Goal: Information Seeking & Learning: Learn about a topic

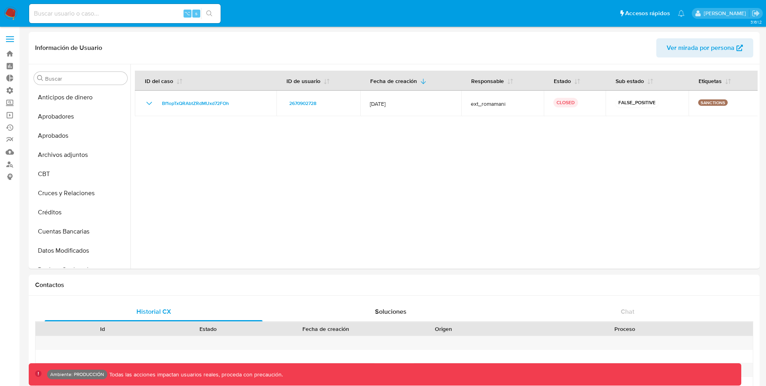
select select "10"
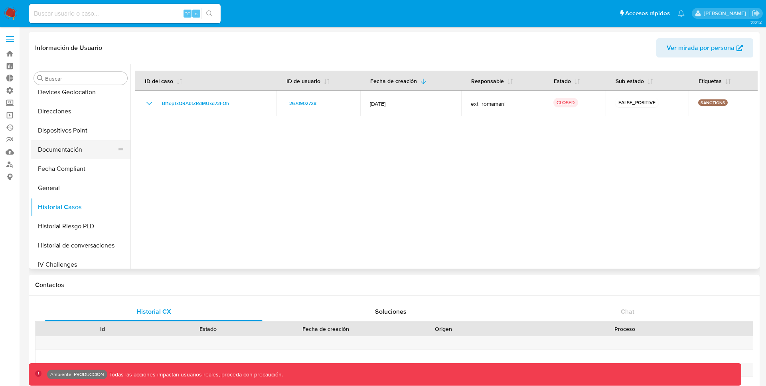
scroll to position [232, 0]
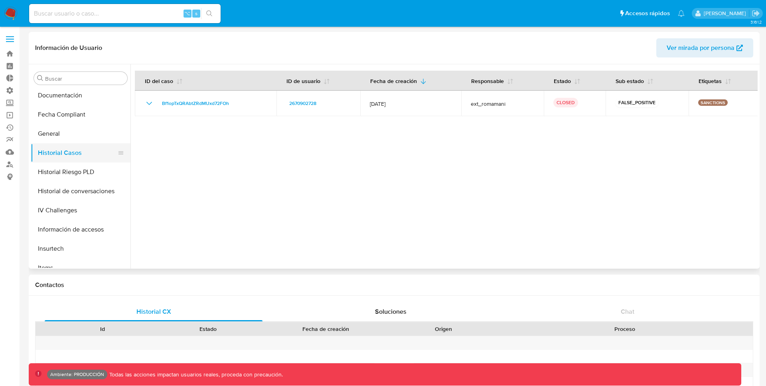
click at [66, 153] on button "Historial Casos" at bounding box center [77, 152] width 93 height 19
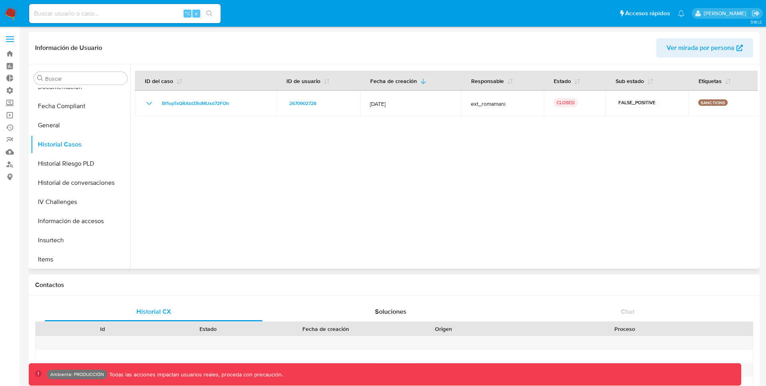
scroll to position [264, 0]
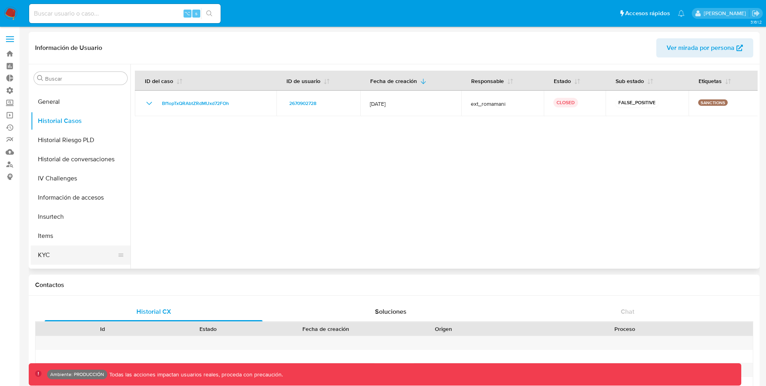
click at [51, 256] on button "KYC" at bounding box center [77, 254] width 93 height 19
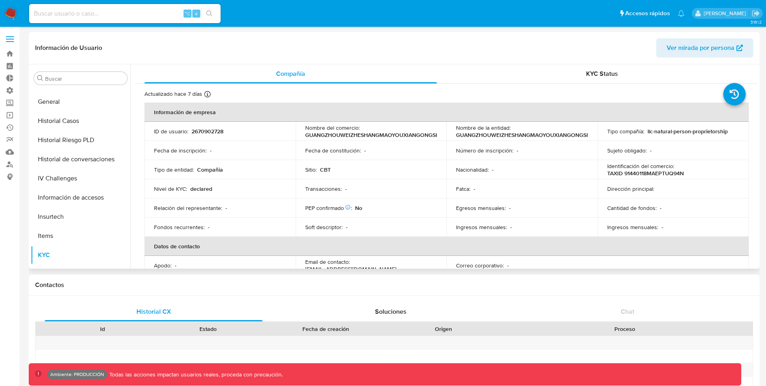
click at [204, 131] on p "2670902728" at bounding box center [208, 131] width 32 height 7
copy p "2670902728"
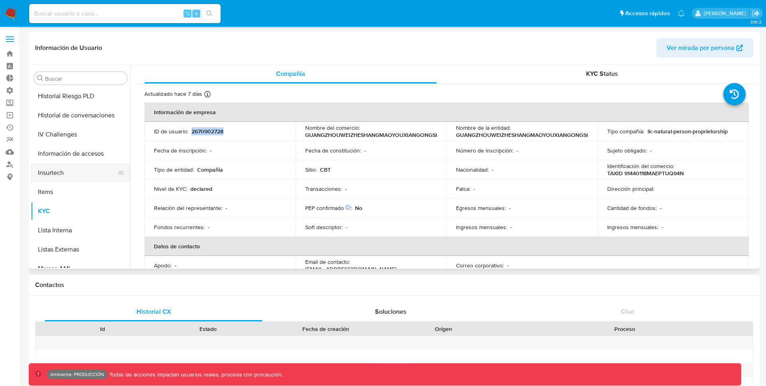
scroll to position [353, 0]
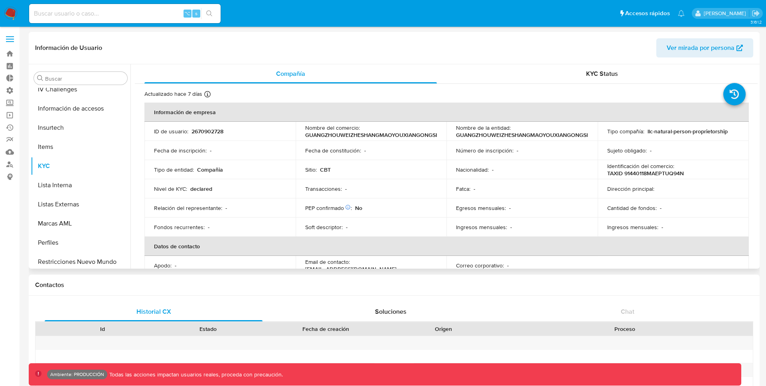
click at [139, 203] on div "Actualizado [DATE] Creado: [DATE] 23:31:48 Actualizado: [DATE] 23:12:13 Informa…" at bounding box center [446, 377] width 623 height 586
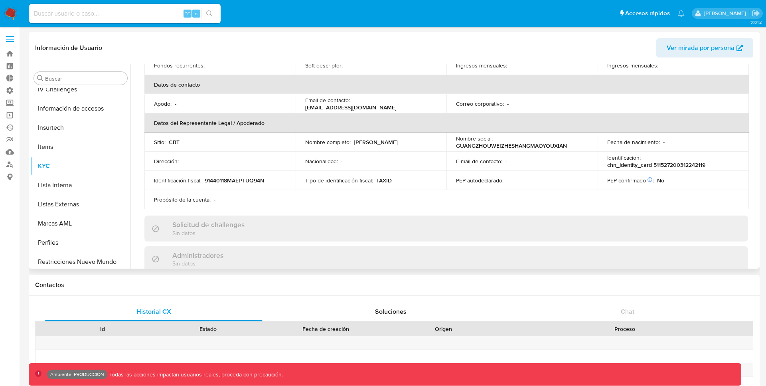
scroll to position [243, 0]
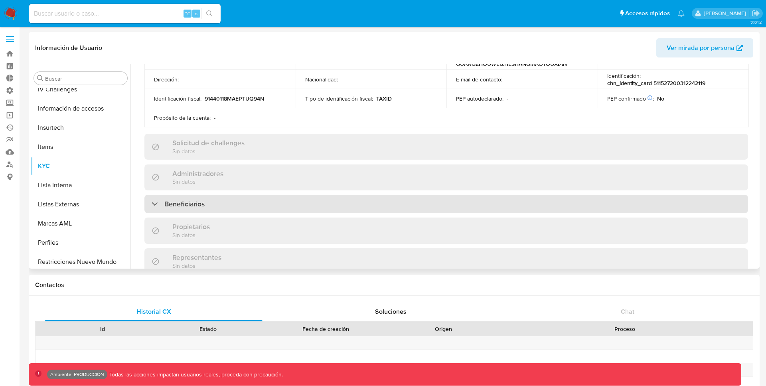
click at [174, 201] on h3 "Beneficiarios" at bounding box center [184, 204] width 40 height 9
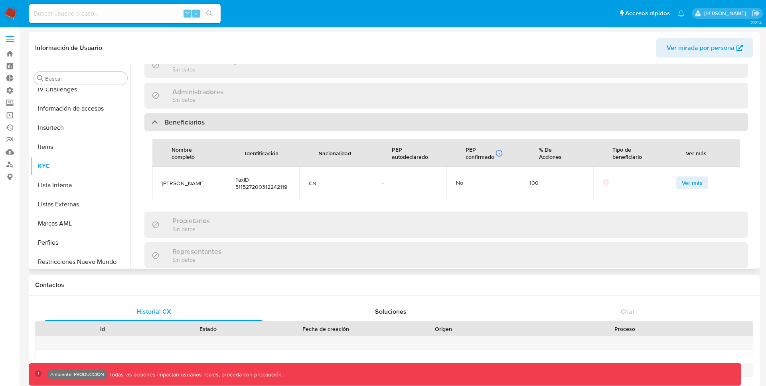
scroll to position [302, 0]
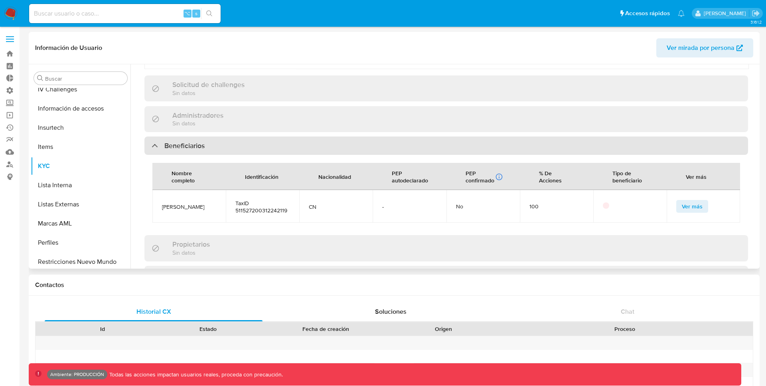
click at [164, 144] on h3 "Beneficiarios" at bounding box center [184, 145] width 40 height 9
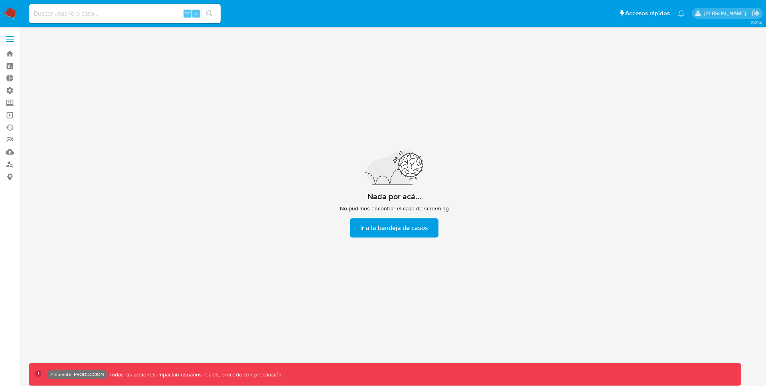
scroll to position [29, 0]
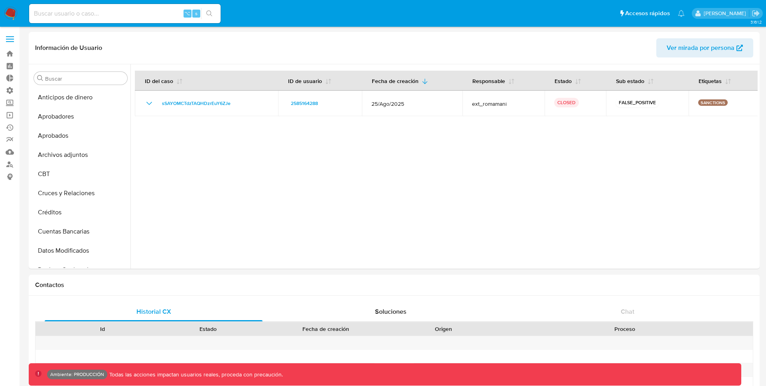
select select "10"
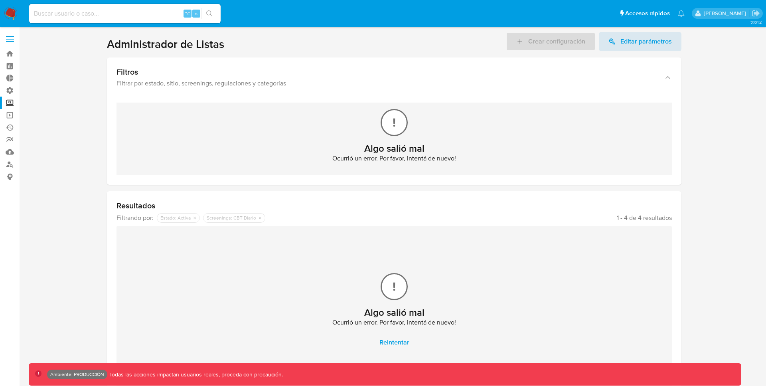
scroll to position [57, 0]
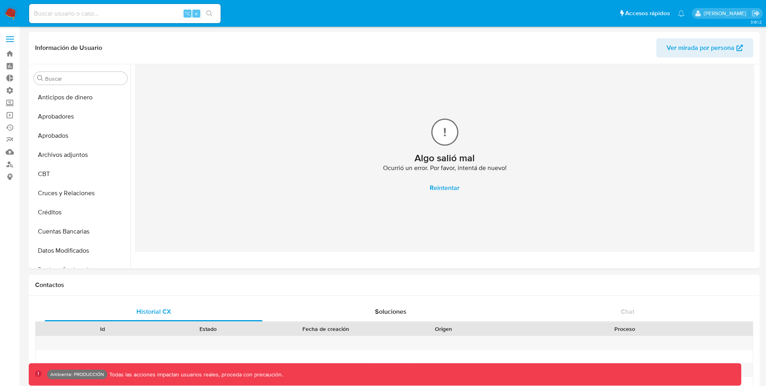
select select "10"
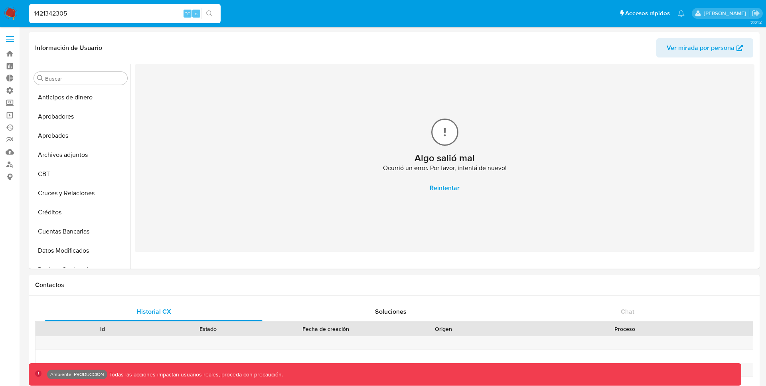
scroll to position [388, 0]
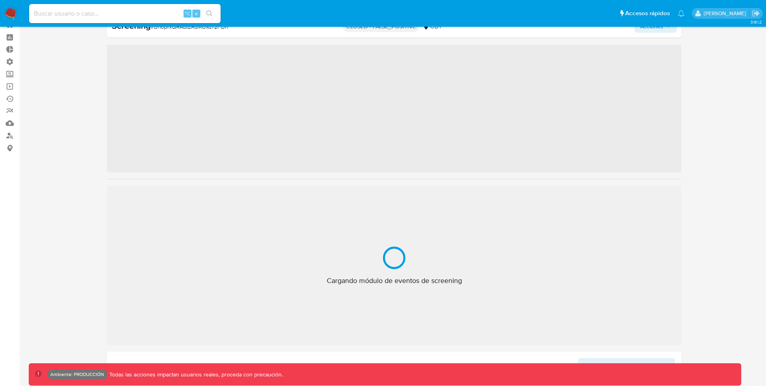
scroll to position [376, 0]
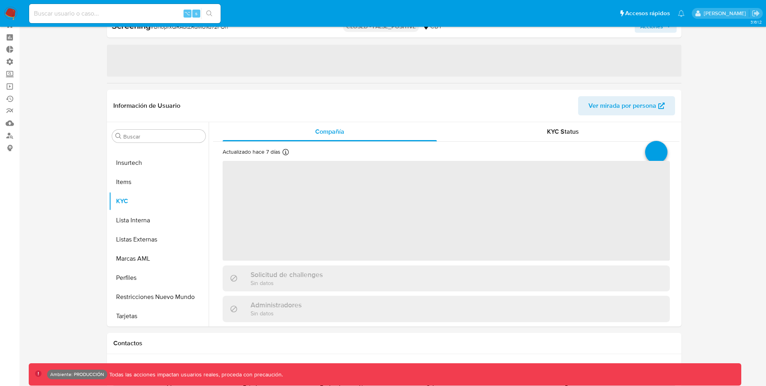
select select "10"
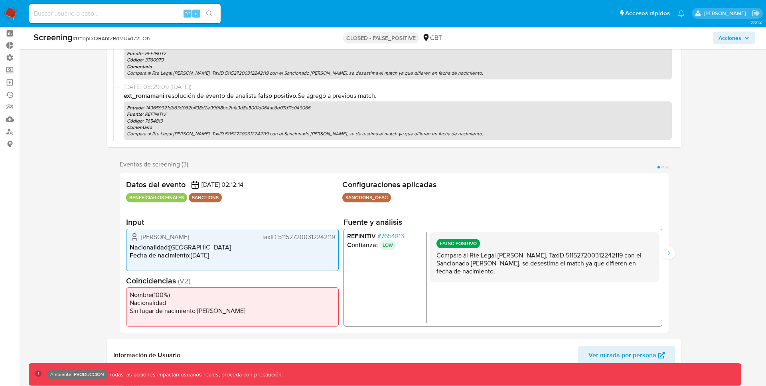
scroll to position [210, 0]
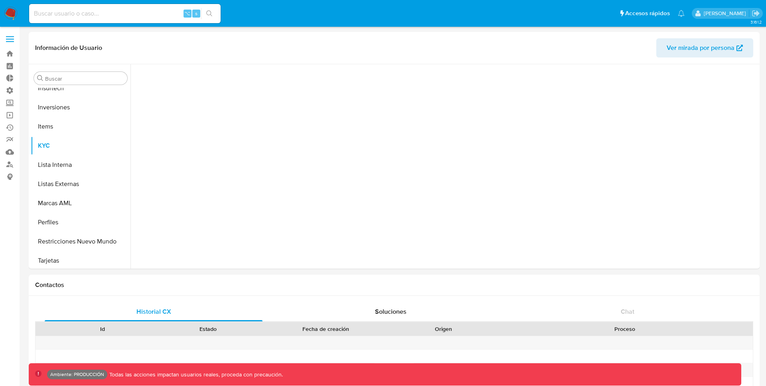
scroll to position [414, 0]
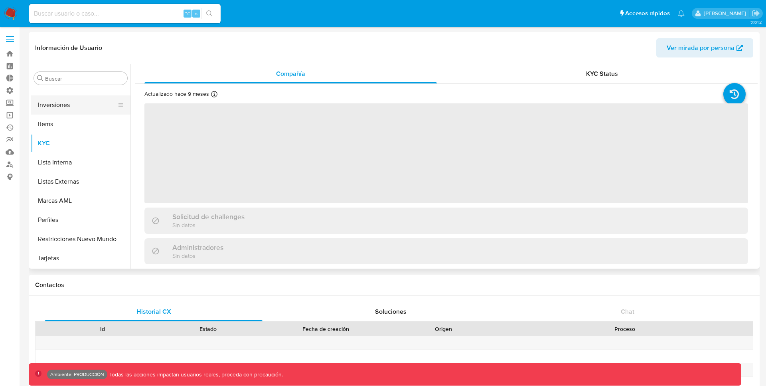
select select "10"
click at [72, 163] on button "Lista Interna" at bounding box center [77, 162] width 93 height 19
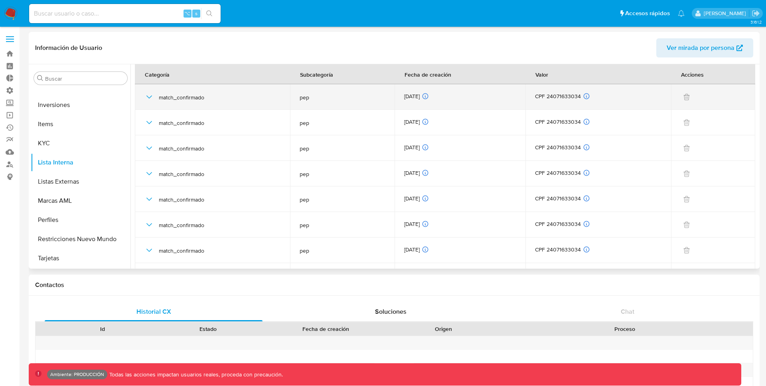
click at [146, 95] on icon "button" at bounding box center [149, 97] width 10 height 10
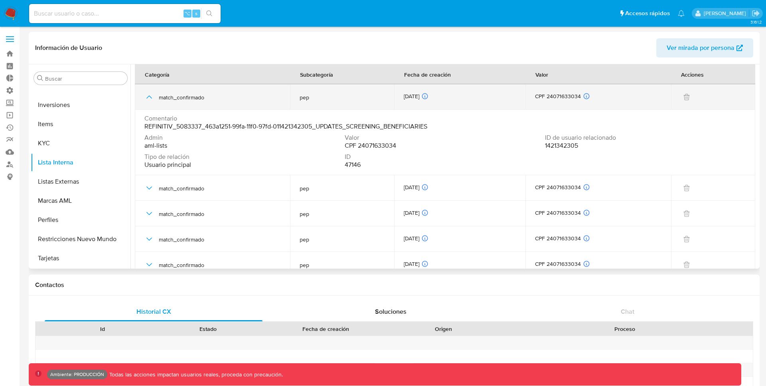
click at [146, 95] on icon "button" at bounding box center [149, 97] width 10 height 10
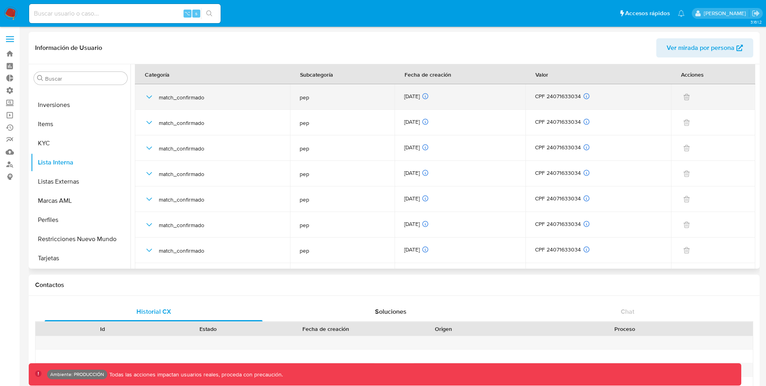
click at [150, 97] on icon "button" at bounding box center [149, 96] width 6 height 3
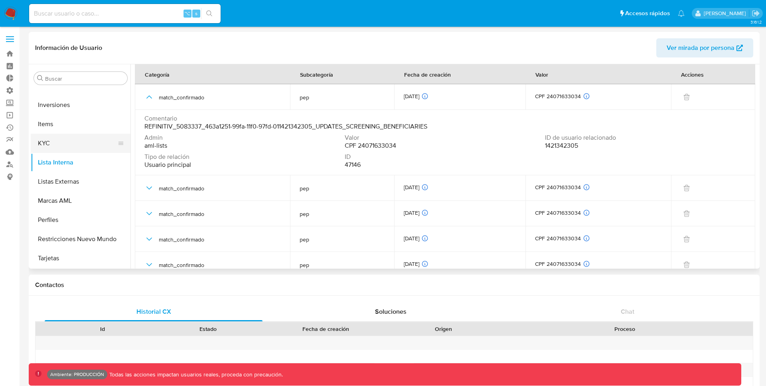
click at [52, 143] on button "KYC" at bounding box center [77, 143] width 93 height 19
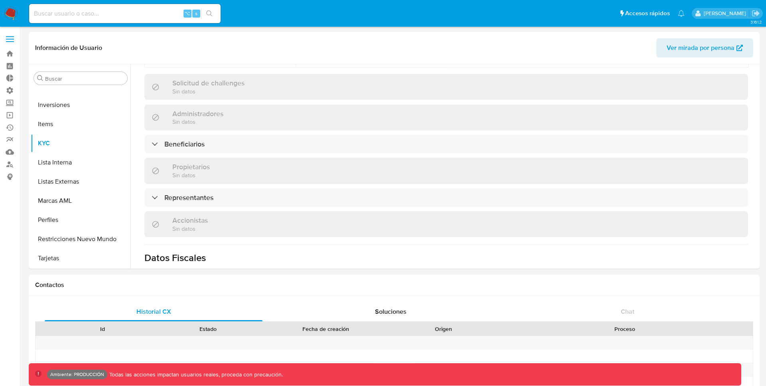
scroll to position [313, 0]
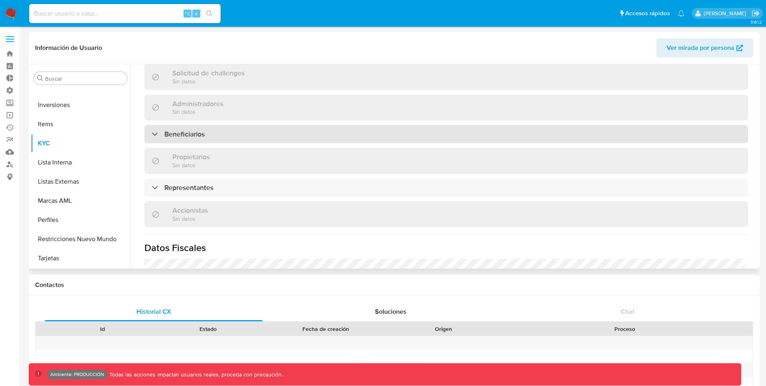
click at [150, 128] on div "Beneficiarios" at bounding box center [446, 134] width 604 height 18
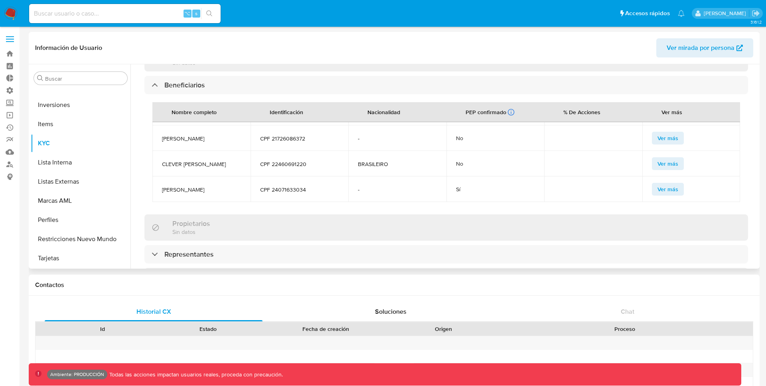
scroll to position [366, 0]
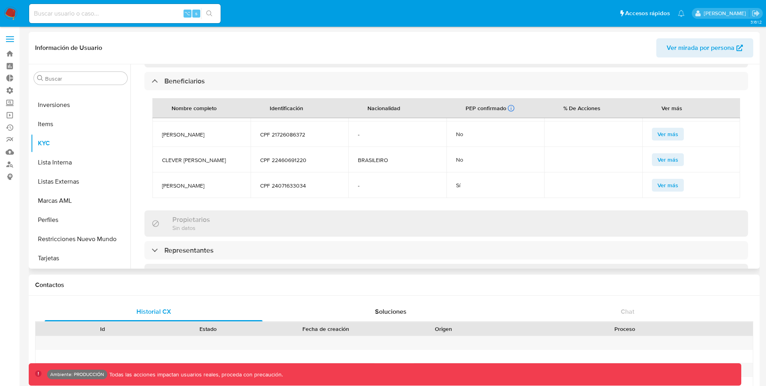
click at [332, 207] on div "Información de empresa ID de usuario : 1421342305 Nombre del comercio : FRIGO 1…" at bounding box center [446, 111] width 604 height 750
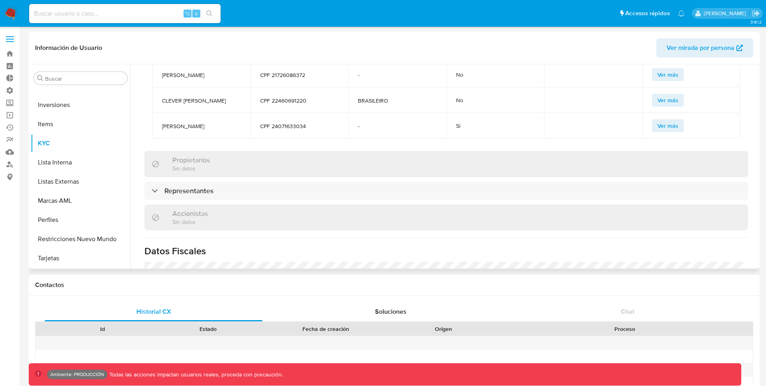
scroll to position [436, 0]
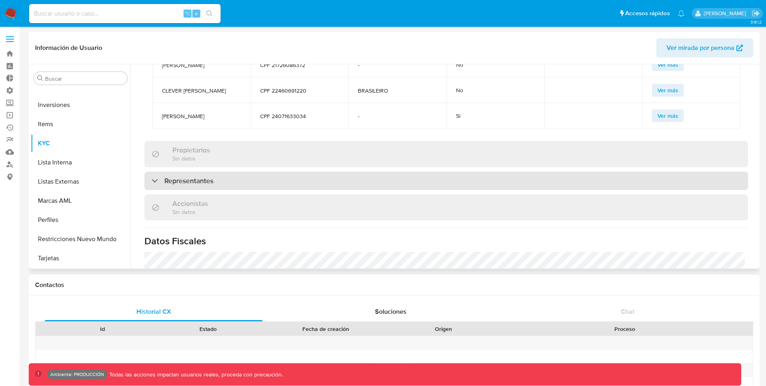
click at [351, 183] on div "Representantes" at bounding box center [446, 181] width 604 height 18
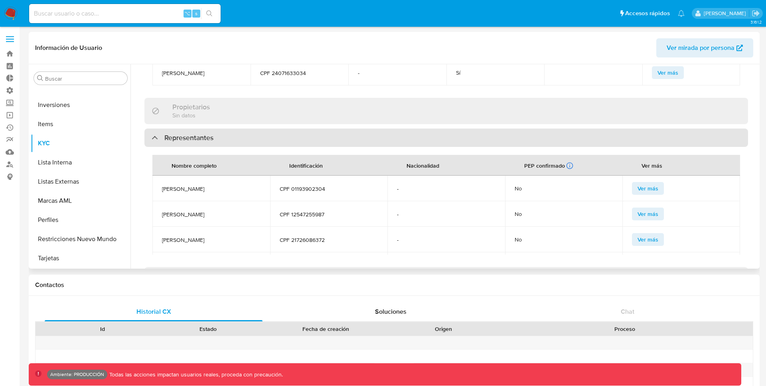
scroll to position [487, 0]
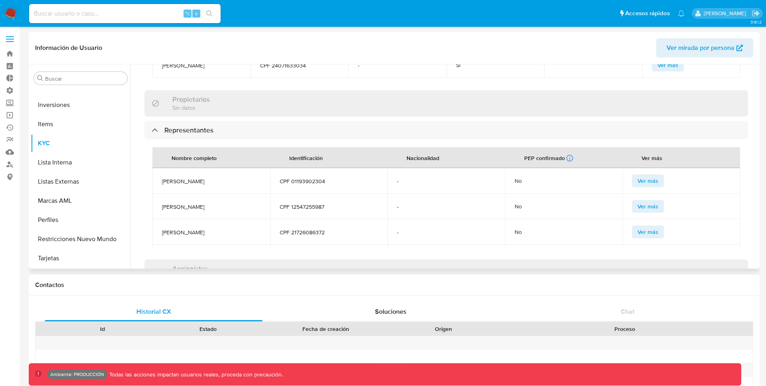
click at [643, 176] on span "Ver más" at bounding box center [648, 180] width 21 height 11
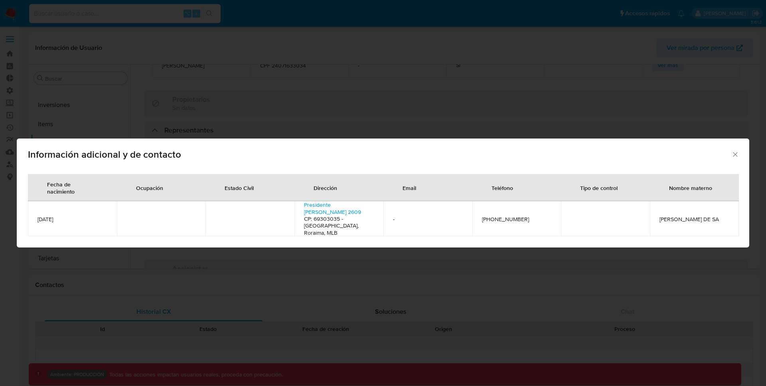
click at [737, 158] on icon "Cerrar" at bounding box center [736, 154] width 8 height 8
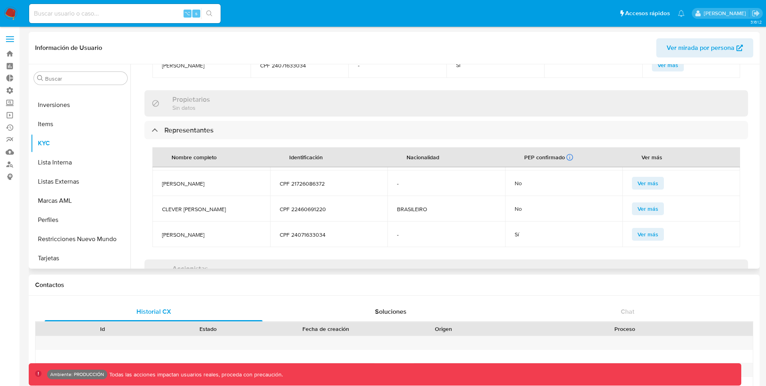
scroll to position [0, 0]
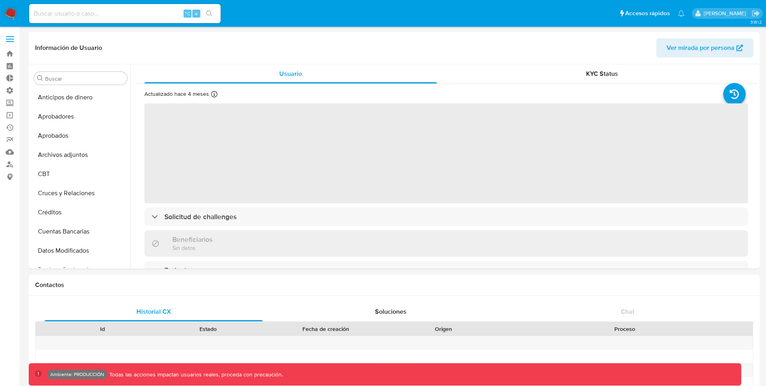
select select "10"
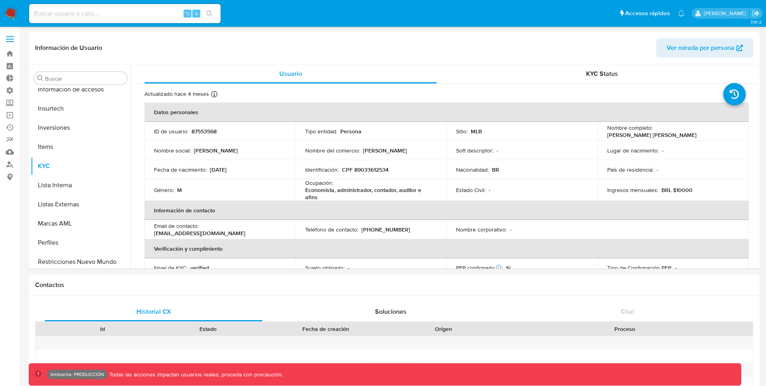
scroll to position [414, 0]
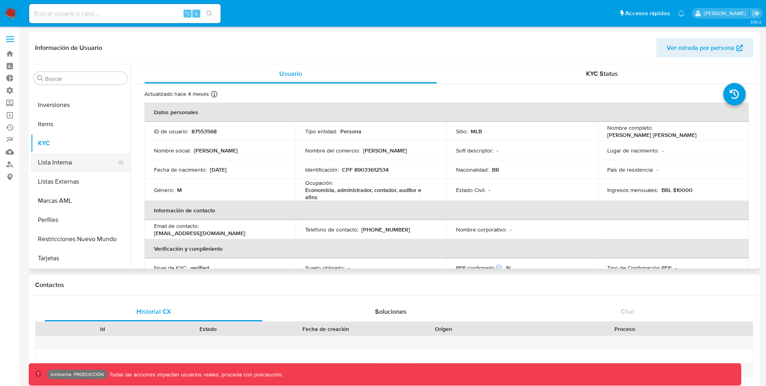
click at [49, 164] on button "Lista Interna" at bounding box center [77, 162] width 93 height 19
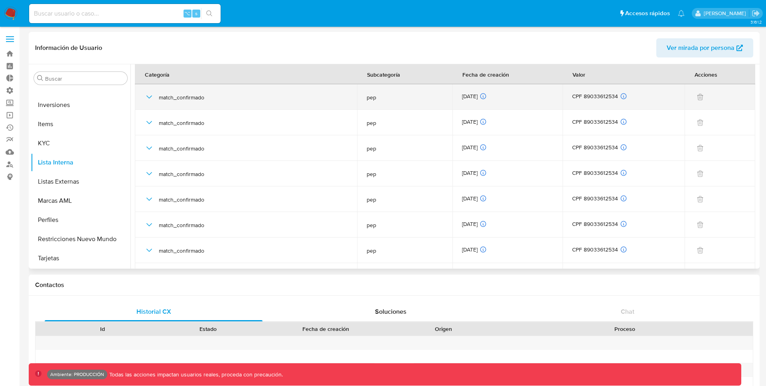
click at [147, 96] on icon "button" at bounding box center [149, 96] width 6 height 3
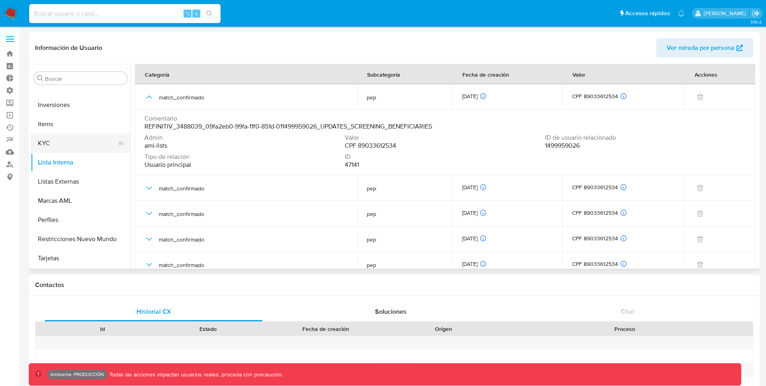
click at [36, 146] on button "KYC" at bounding box center [77, 143] width 93 height 19
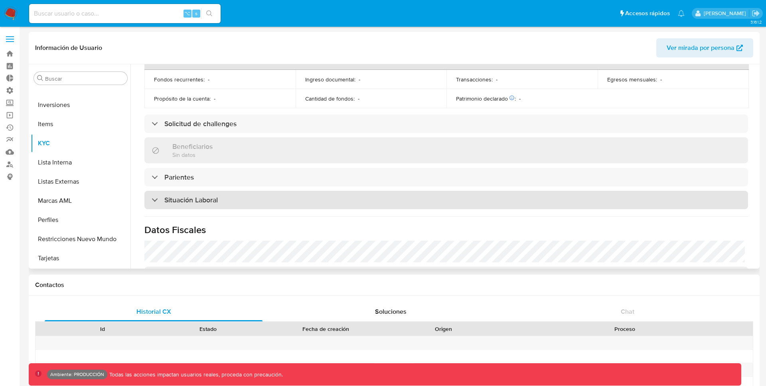
scroll to position [226, 0]
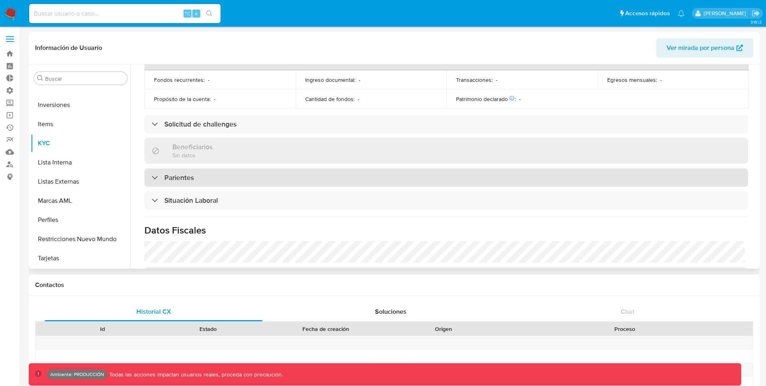
click at [208, 181] on div "Parientes" at bounding box center [446, 177] width 604 height 18
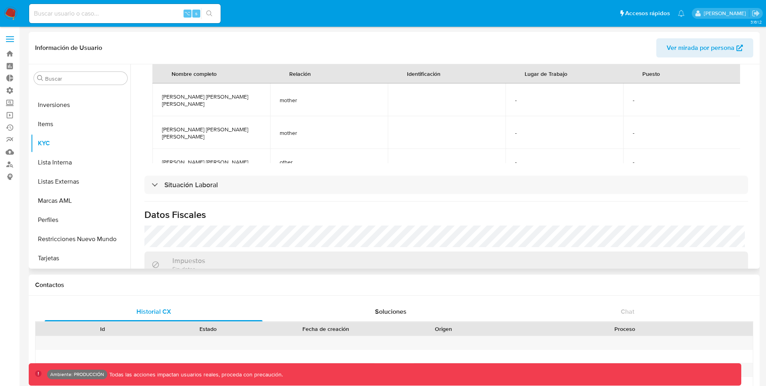
scroll to position [363, 0]
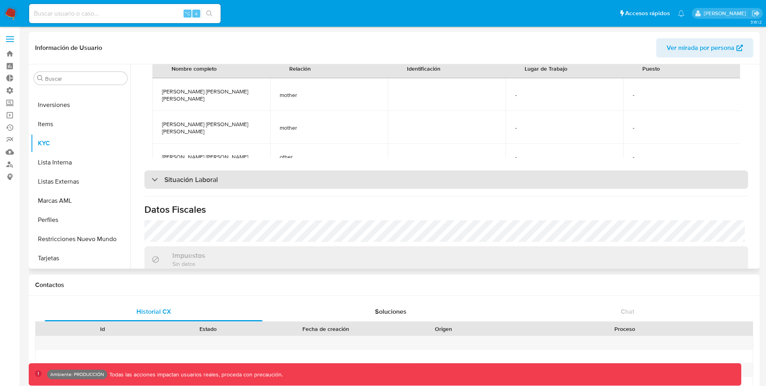
click at [239, 182] on div "Situación Laboral" at bounding box center [446, 179] width 604 height 18
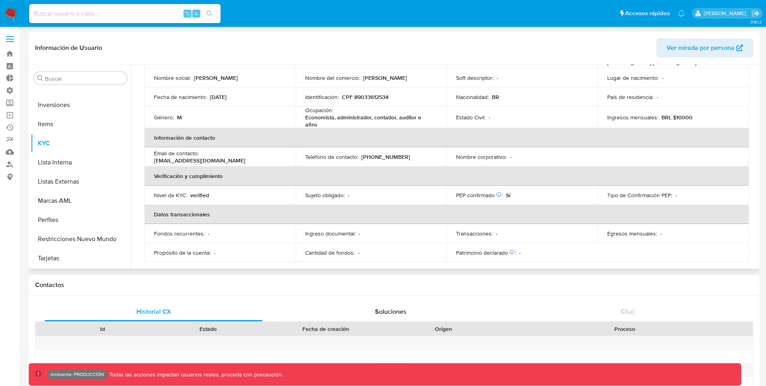
scroll to position [70, 0]
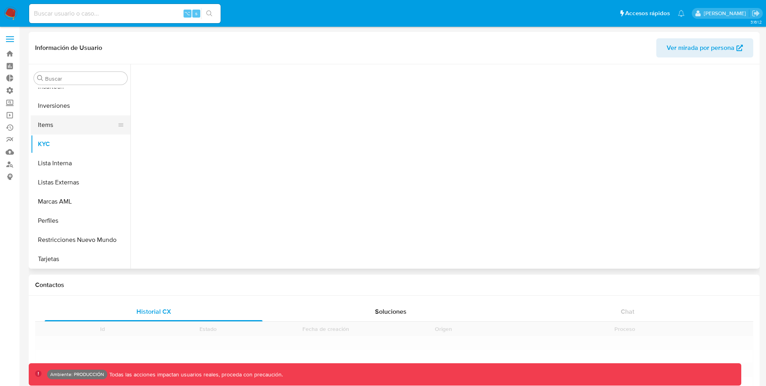
scroll to position [414, 0]
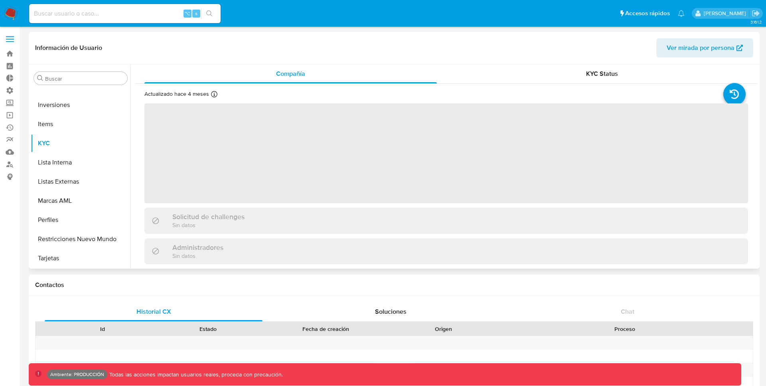
select select "10"
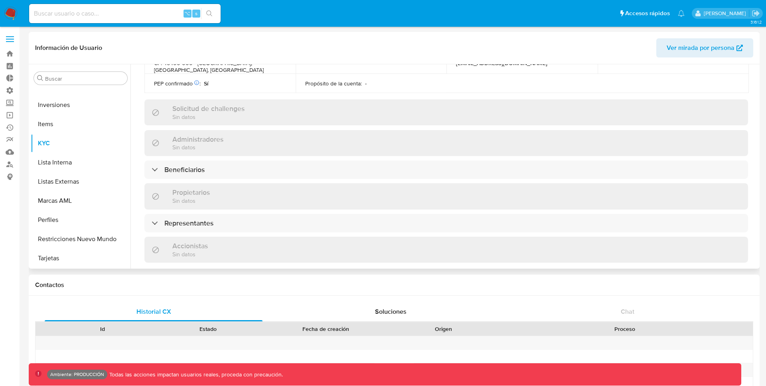
scroll to position [301, 0]
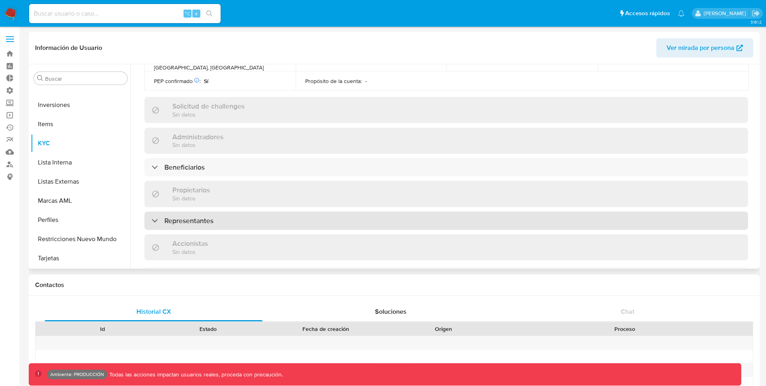
click at [370, 212] on div "Representantes" at bounding box center [446, 221] width 604 height 18
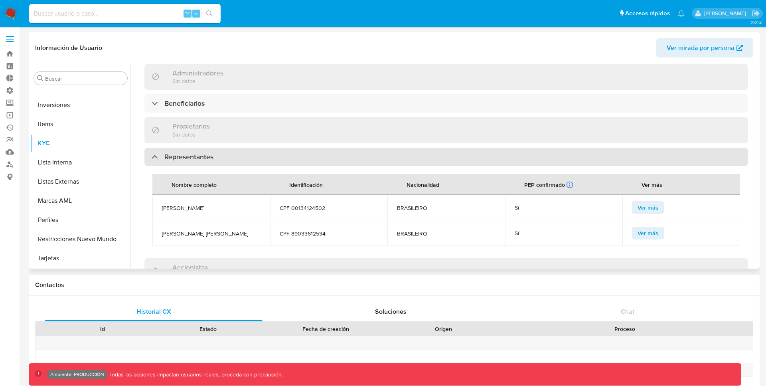
scroll to position [369, 0]
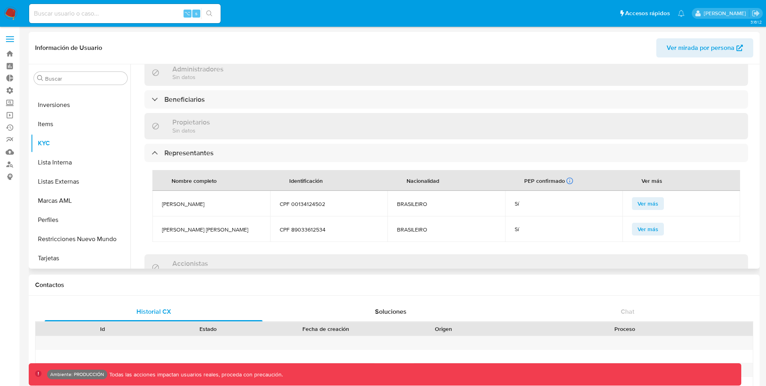
click at [313, 226] on span "CPF 89033612534" at bounding box center [329, 229] width 99 height 7
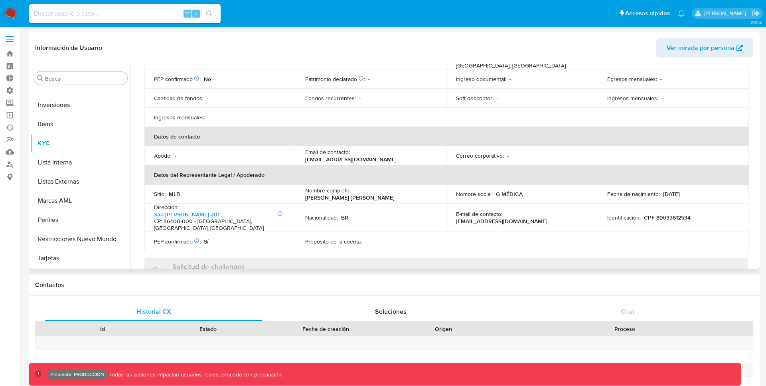
scroll to position [141, 0]
click at [71, 178] on button "Listas Externas" at bounding box center [77, 181] width 93 height 19
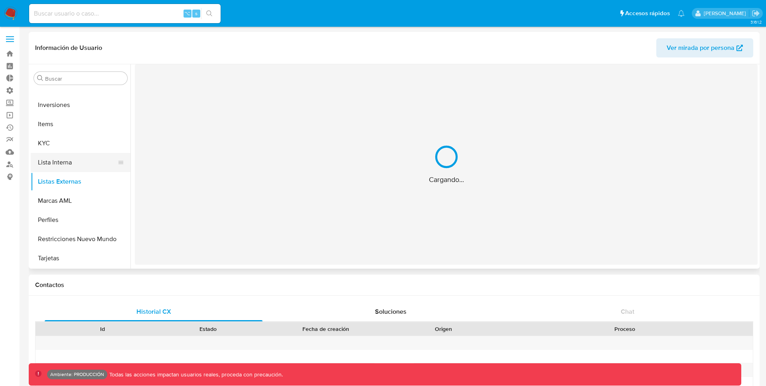
click at [63, 163] on button "Lista Interna" at bounding box center [77, 162] width 93 height 19
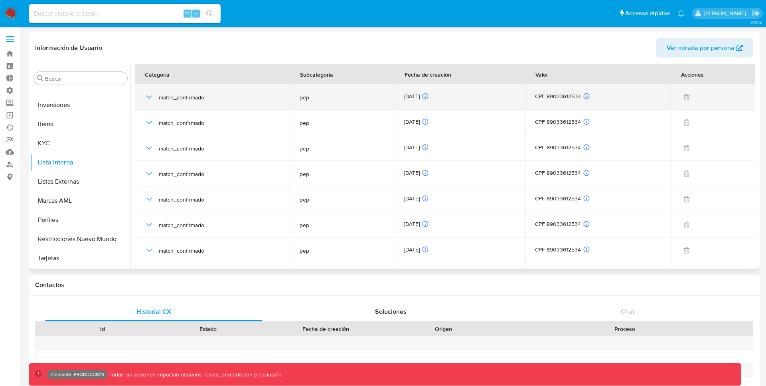
click at [151, 92] on icon "button" at bounding box center [149, 97] width 10 height 10
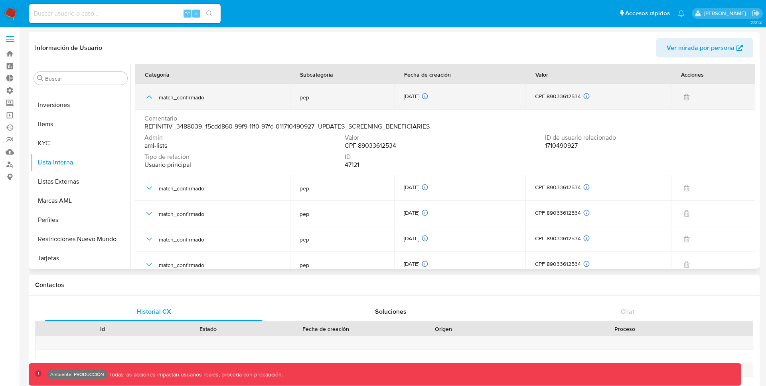
click at [151, 92] on icon "button" at bounding box center [149, 97] width 10 height 10
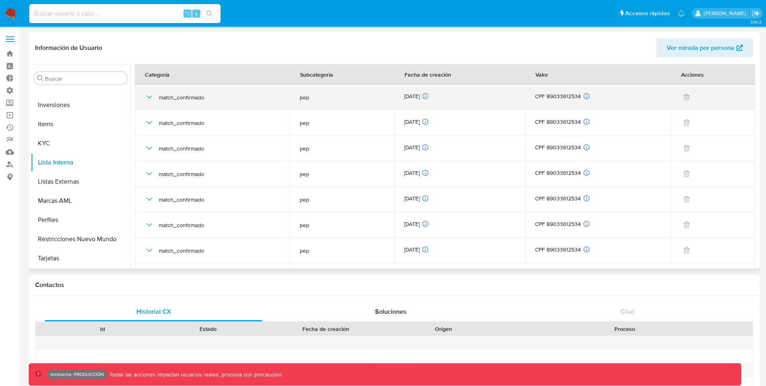
click at [146, 96] on icon "button" at bounding box center [149, 97] width 10 height 10
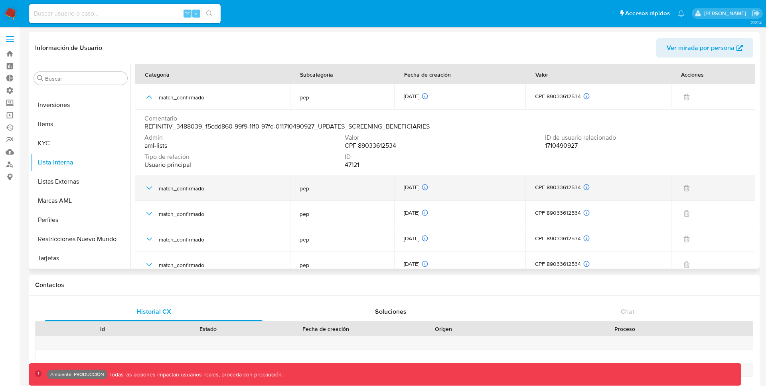
click at [148, 191] on icon "button" at bounding box center [149, 188] width 10 height 10
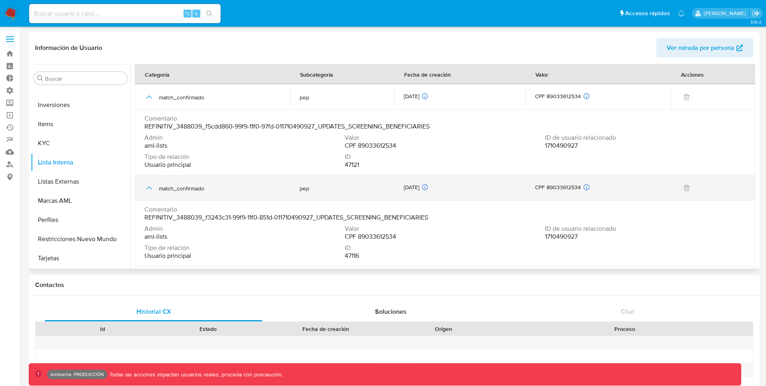
click at [148, 191] on icon "button" at bounding box center [149, 188] width 10 height 10
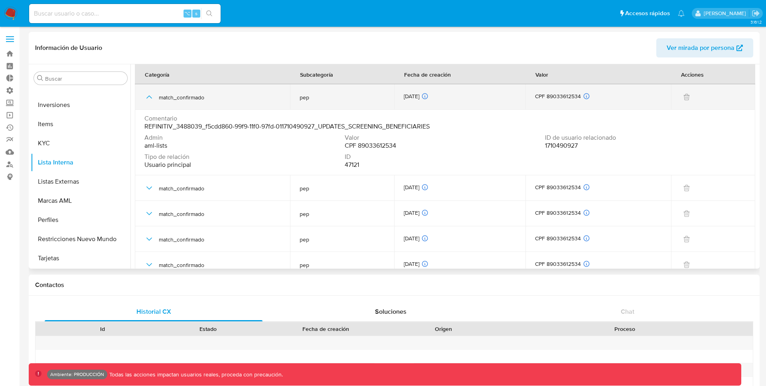
click at [150, 95] on icon "button" at bounding box center [149, 97] width 10 height 10
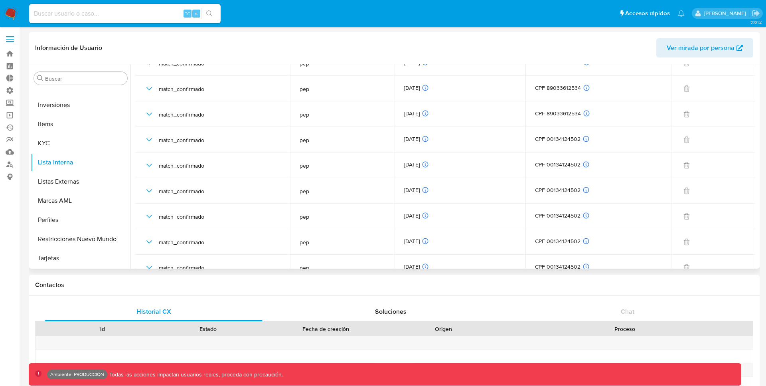
scroll to position [265, 0]
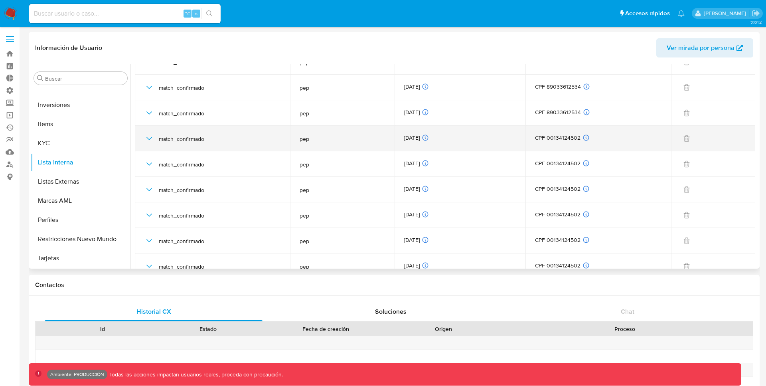
click at [145, 136] on icon "button" at bounding box center [149, 139] width 10 height 10
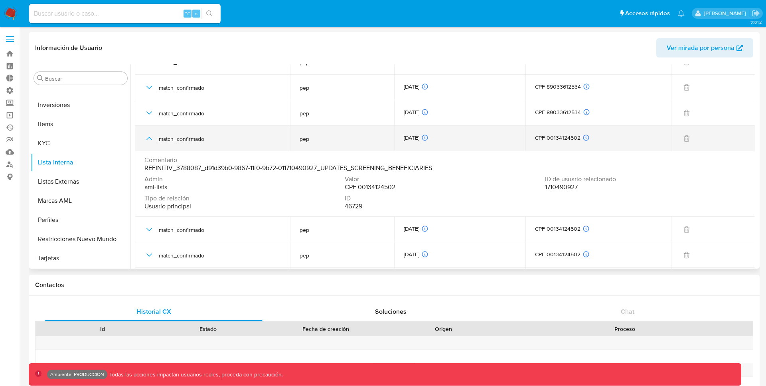
click at [148, 137] on icon "button" at bounding box center [149, 139] width 10 height 10
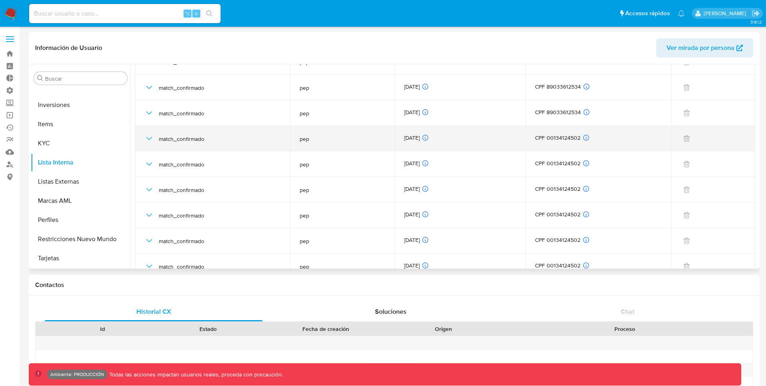
click at [148, 137] on icon "button" at bounding box center [149, 139] width 10 height 10
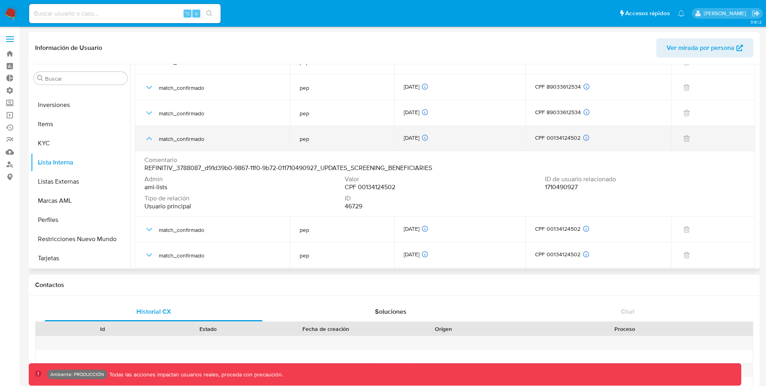
click at [148, 137] on icon "button" at bounding box center [149, 139] width 10 height 10
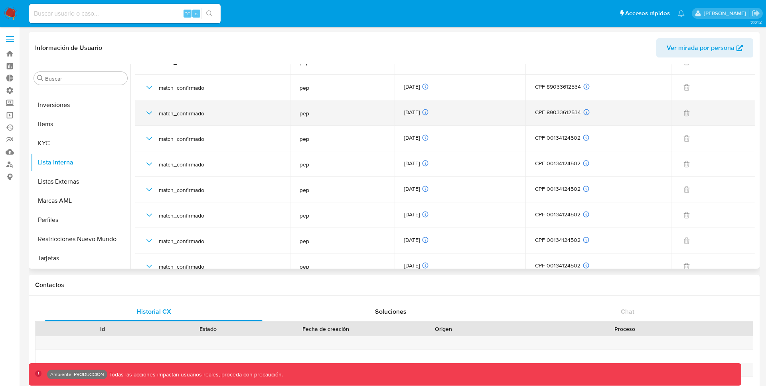
click at [145, 113] on icon "button" at bounding box center [149, 113] width 10 height 10
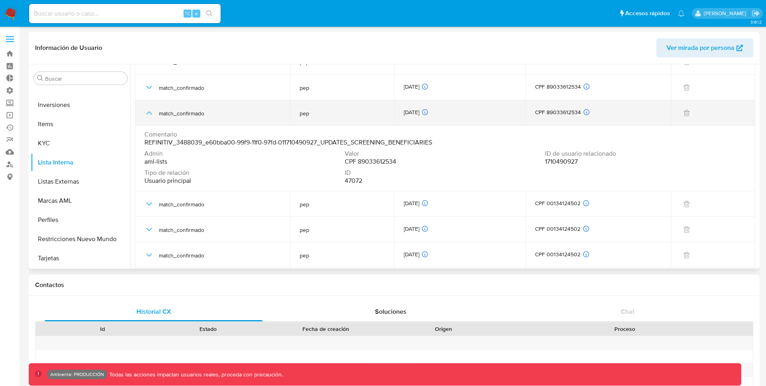
click at [145, 113] on icon "button" at bounding box center [149, 113] width 10 height 10
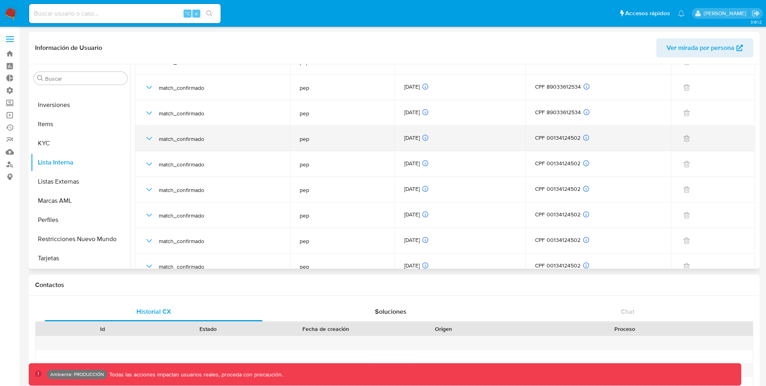
click at [152, 137] on icon "button" at bounding box center [149, 139] width 10 height 10
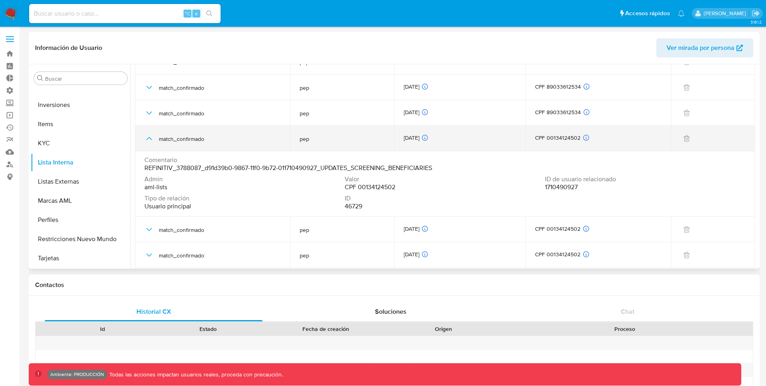
click at [152, 137] on icon "button" at bounding box center [149, 139] width 10 height 10
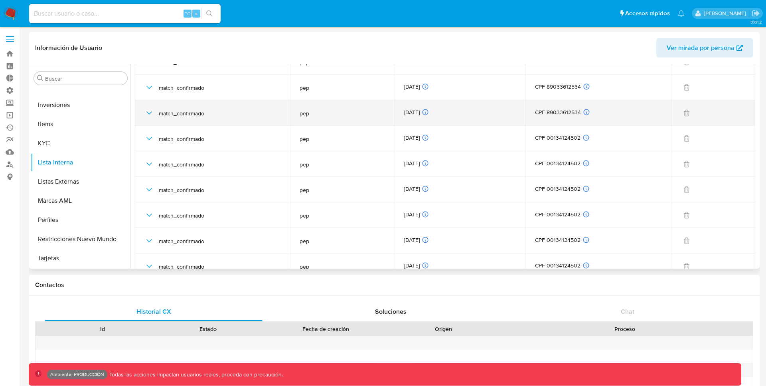
click at [148, 115] on icon "button" at bounding box center [149, 113] width 10 height 10
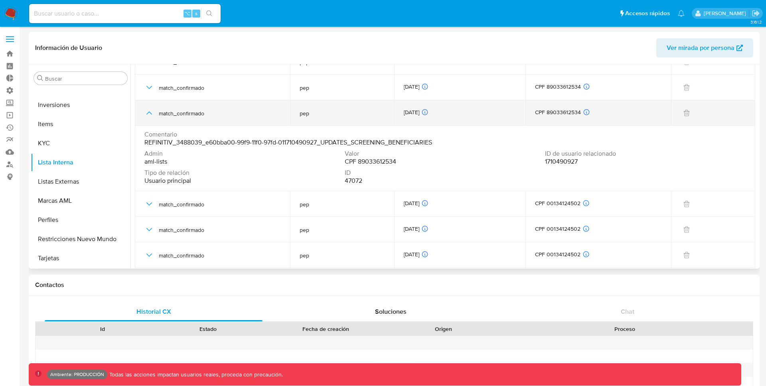
click at [148, 115] on icon "button" at bounding box center [149, 113] width 10 height 10
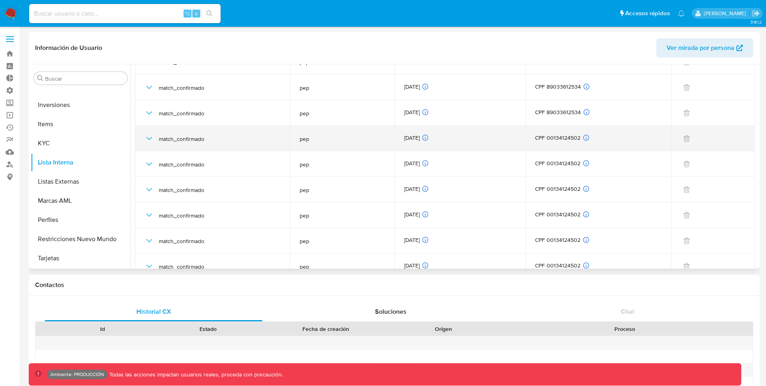
click at [148, 126] on div "match_confirmado" at bounding box center [212, 139] width 136 height 26
click at [148, 130] on div "match_confirmado" at bounding box center [212, 139] width 136 height 26
click at [148, 136] on icon "button" at bounding box center [149, 139] width 10 height 10
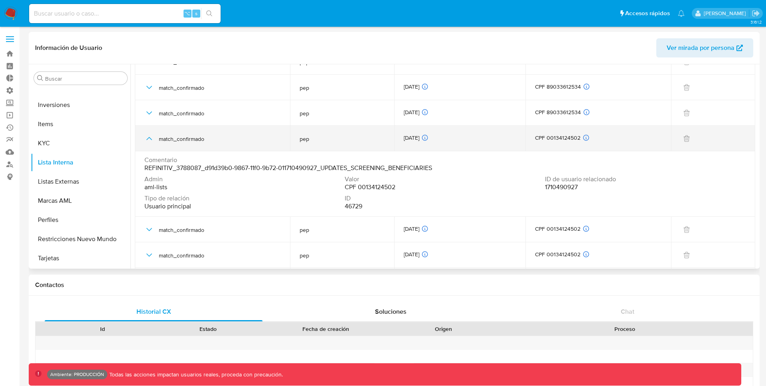
click at [148, 136] on icon "button" at bounding box center [149, 139] width 10 height 10
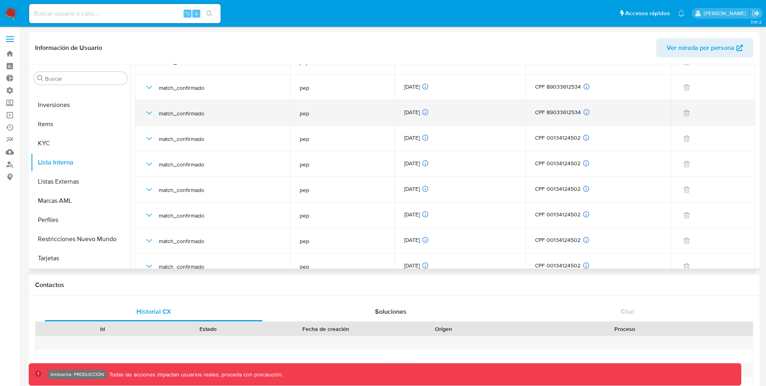
click at [148, 109] on icon "button" at bounding box center [149, 113] width 10 height 10
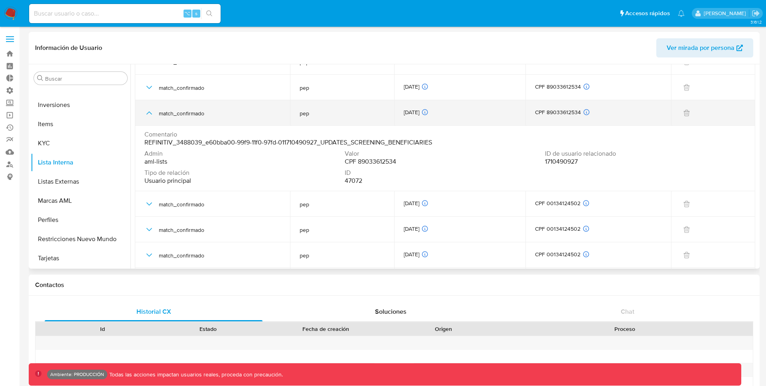
click at [148, 109] on icon "button" at bounding box center [149, 113] width 10 height 10
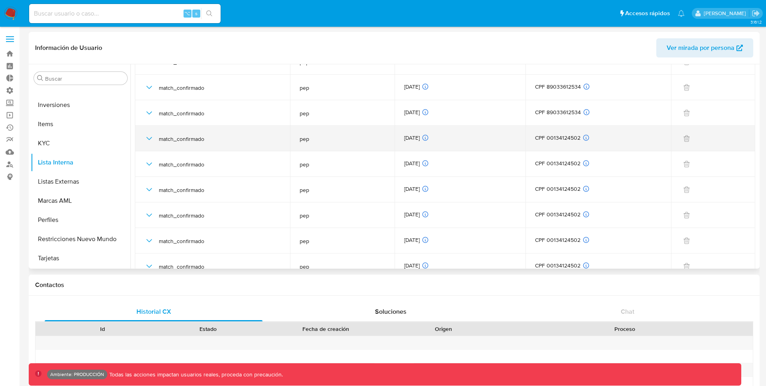
click at [149, 135] on icon "button" at bounding box center [149, 139] width 10 height 10
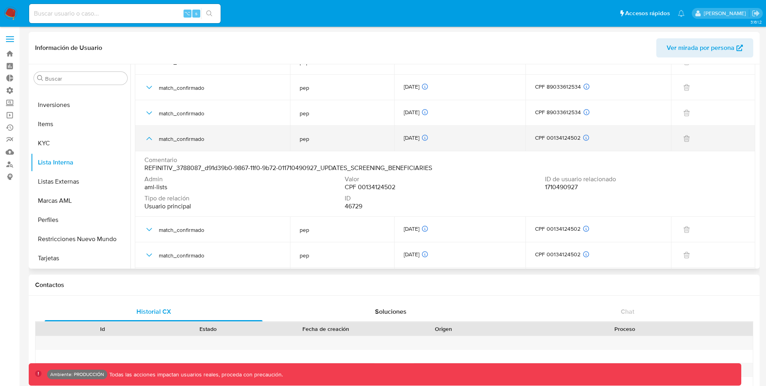
click at [149, 140] on icon "button" at bounding box center [149, 139] width 10 height 10
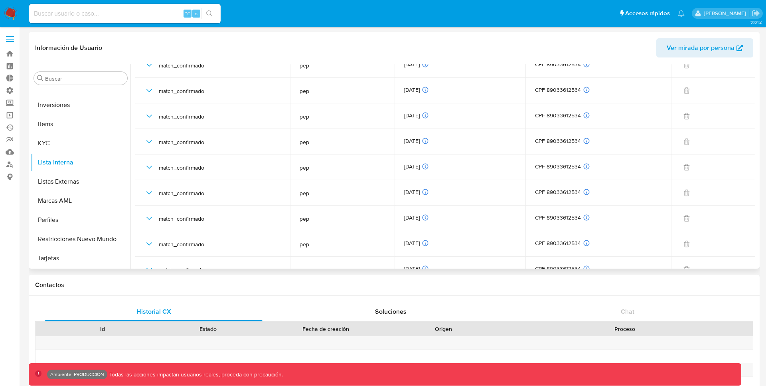
scroll to position [0, 0]
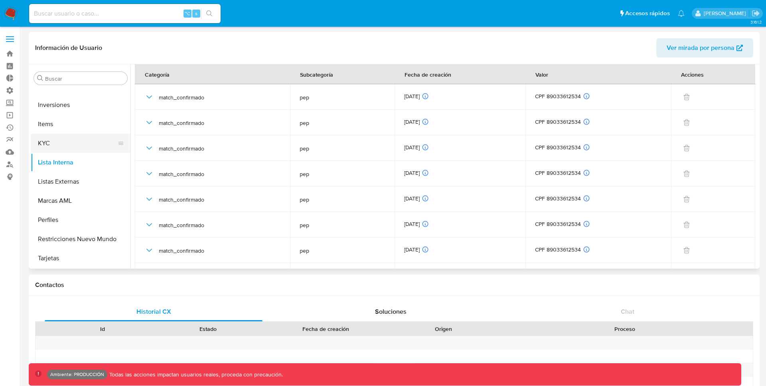
click at [75, 144] on button "KYC" at bounding box center [77, 143] width 93 height 19
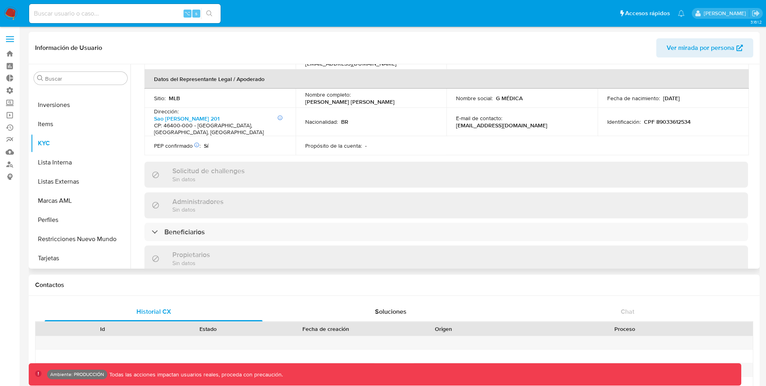
scroll to position [239, 0]
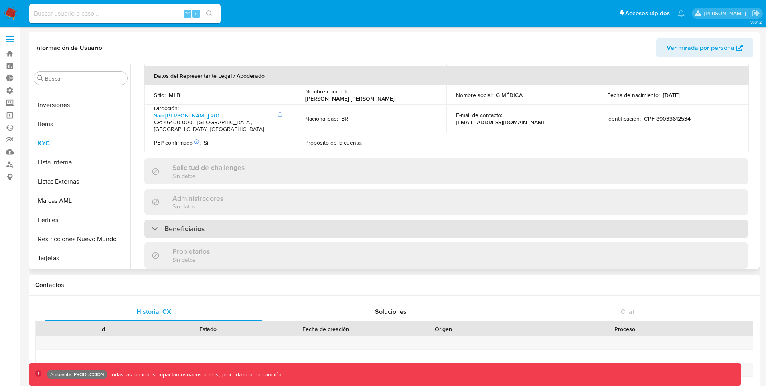
click at [152, 228] on div at bounding box center [152, 228] width 0 height 0
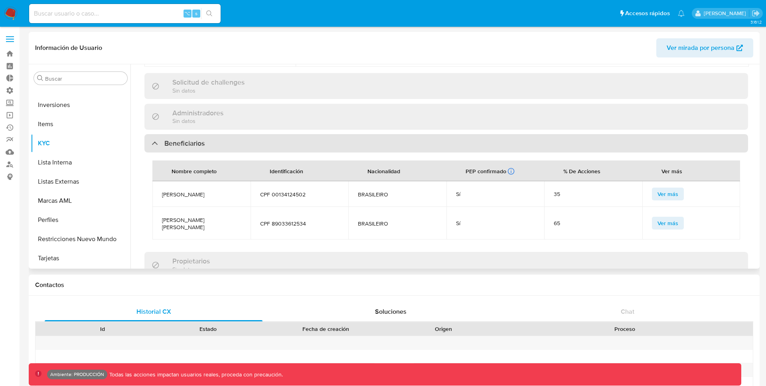
scroll to position [330, 0]
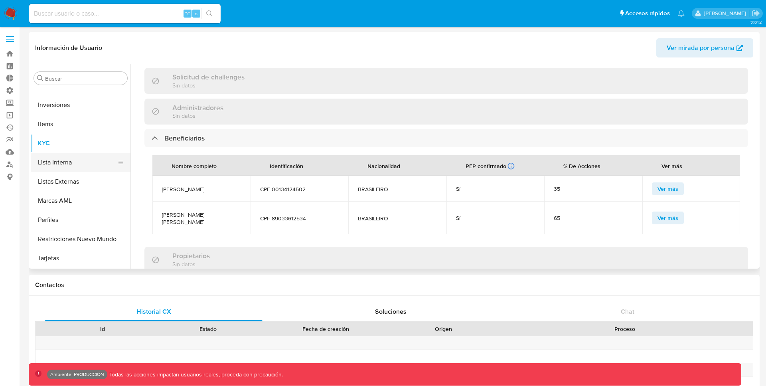
click at [80, 164] on button "Lista Interna" at bounding box center [77, 162] width 93 height 19
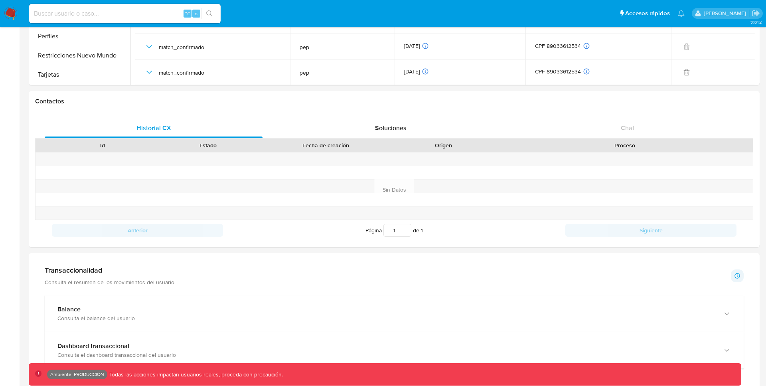
scroll to position [0, 0]
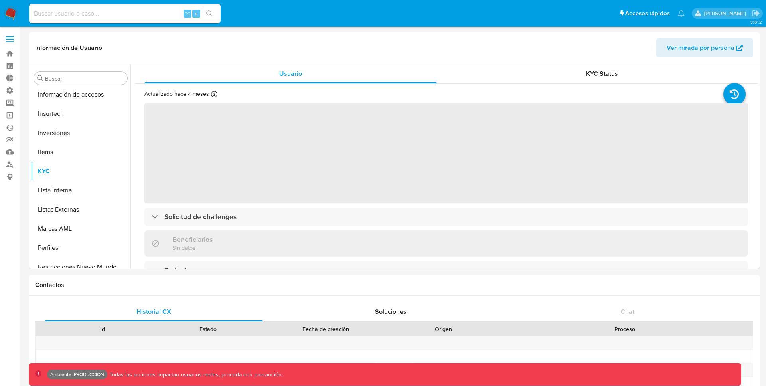
scroll to position [414, 0]
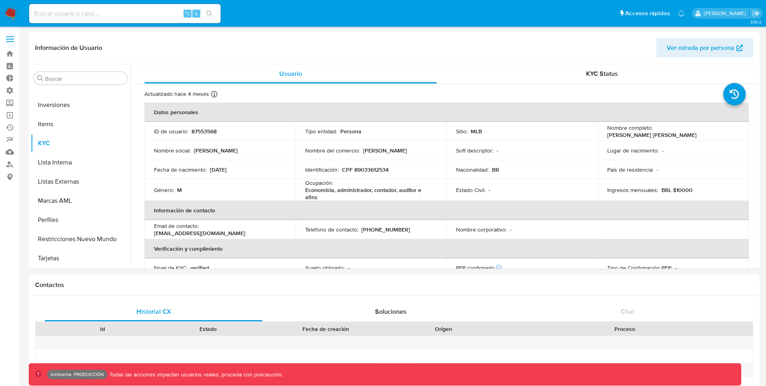
select select "10"
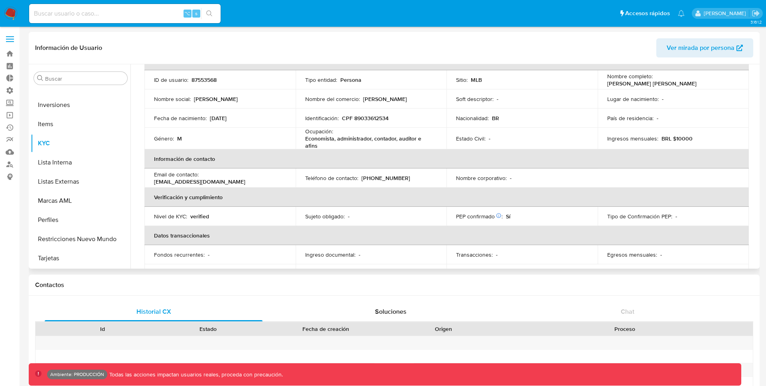
scroll to position [0, 0]
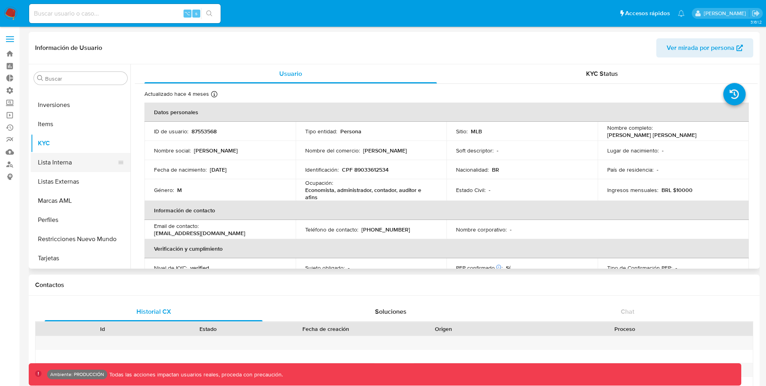
click at [55, 165] on button "Lista Interna" at bounding box center [77, 162] width 93 height 19
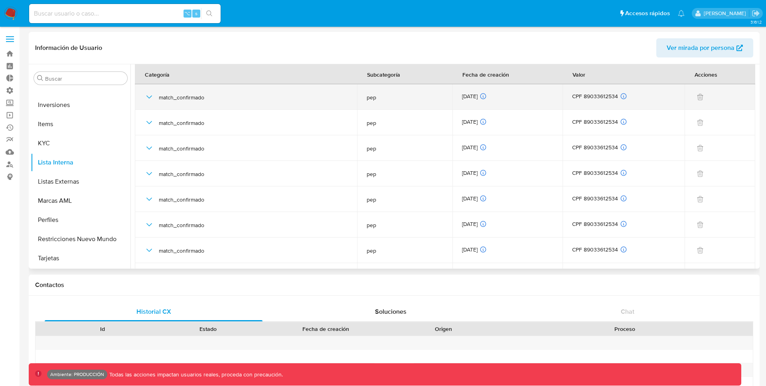
click at [146, 99] on icon "button" at bounding box center [149, 97] width 10 height 10
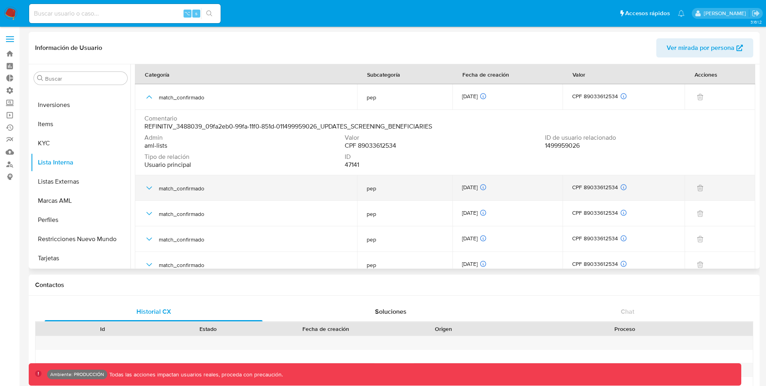
click at [146, 188] on icon "button" at bounding box center [149, 188] width 10 height 10
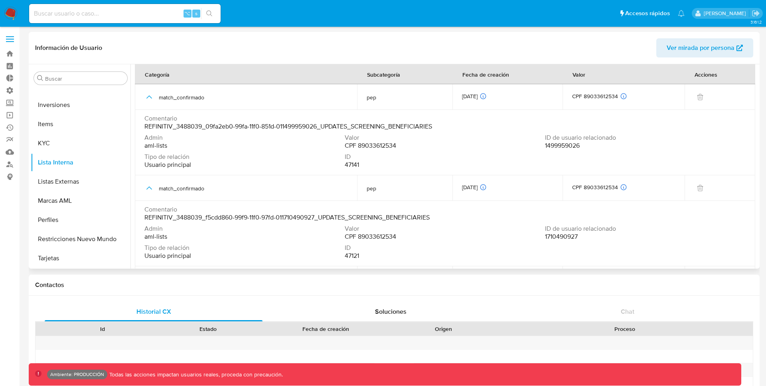
click at [555, 235] on span "1710490927" at bounding box center [561, 237] width 33 height 8
click at [562, 148] on span "1499959026" at bounding box center [562, 146] width 35 height 8
click at [71, 144] on button "KYC" at bounding box center [77, 143] width 93 height 19
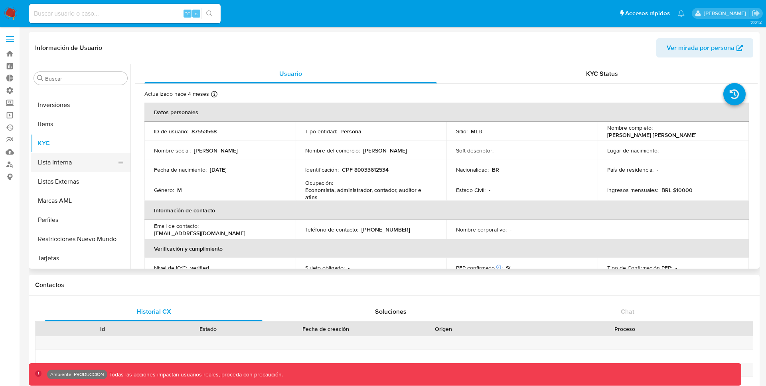
click at [76, 168] on button "Lista Interna" at bounding box center [77, 162] width 93 height 19
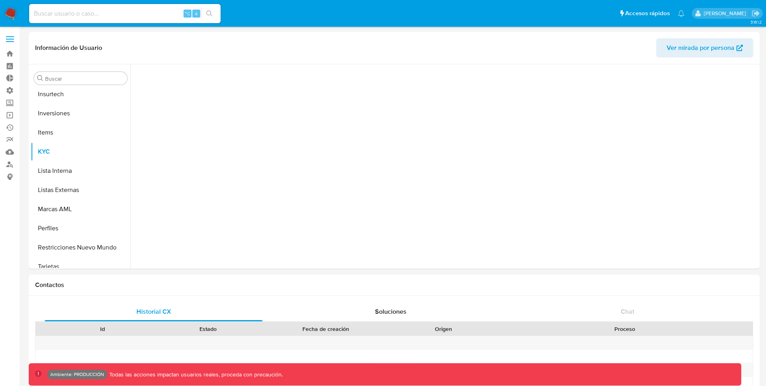
scroll to position [414, 0]
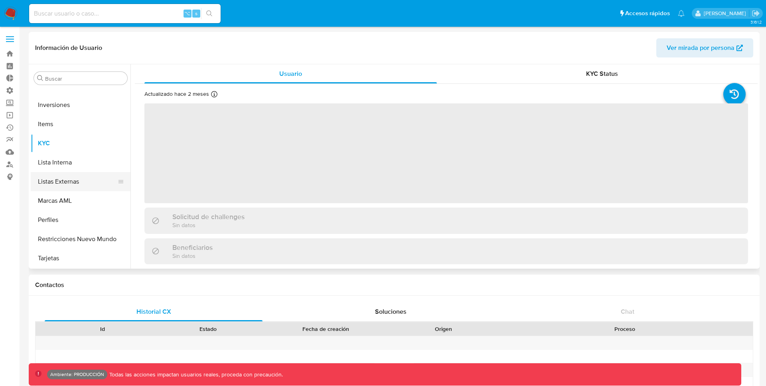
select select "10"
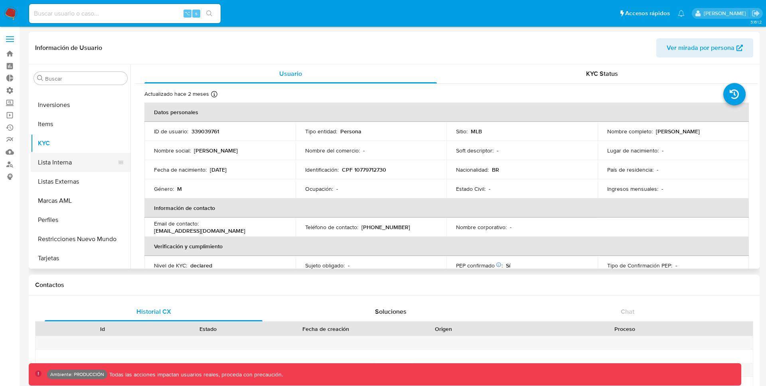
click at [62, 167] on button "Lista Interna" at bounding box center [77, 162] width 93 height 19
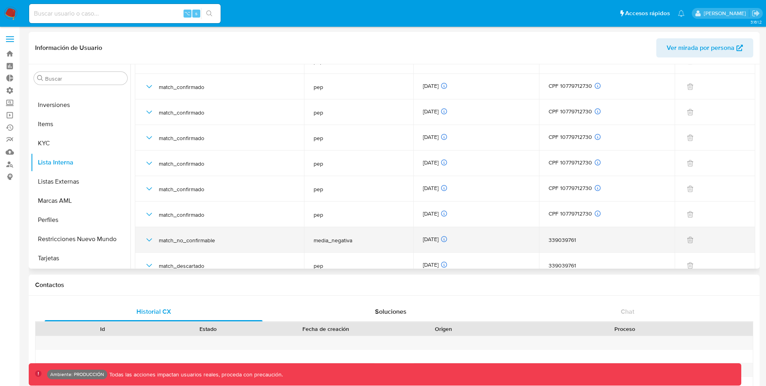
scroll to position [71, 0]
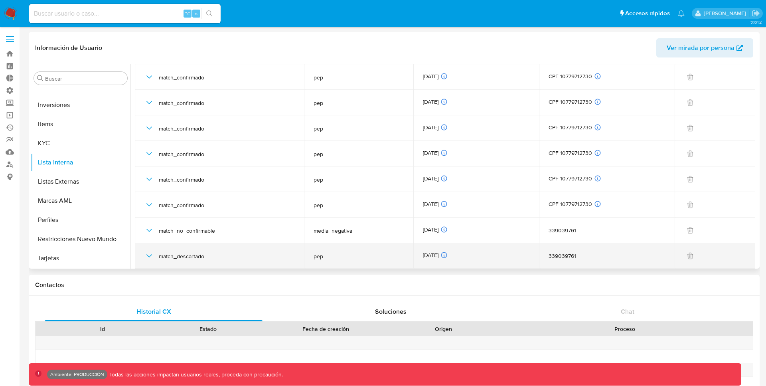
click at [147, 254] on icon "button" at bounding box center [149, 256] width 10 height 10
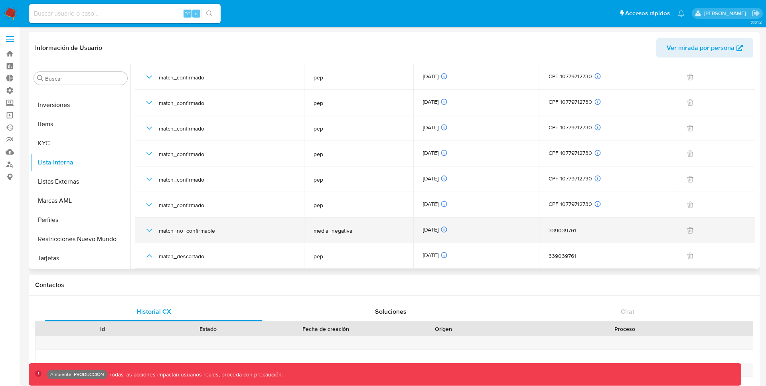
scroll to position [136, 0]
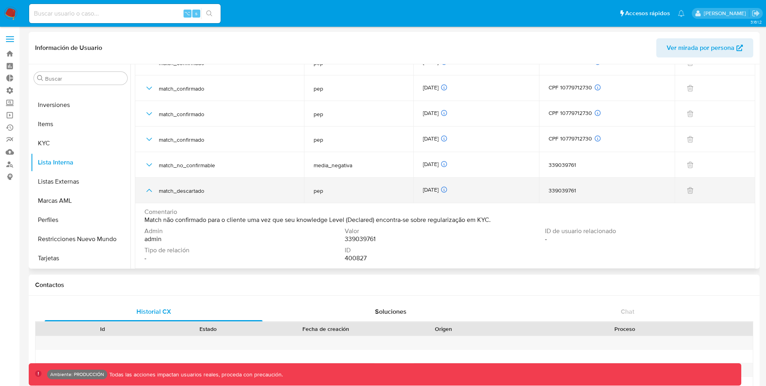
click at [149, 192] on icon "button" at bounding box center [149, 191] width 10 height 10
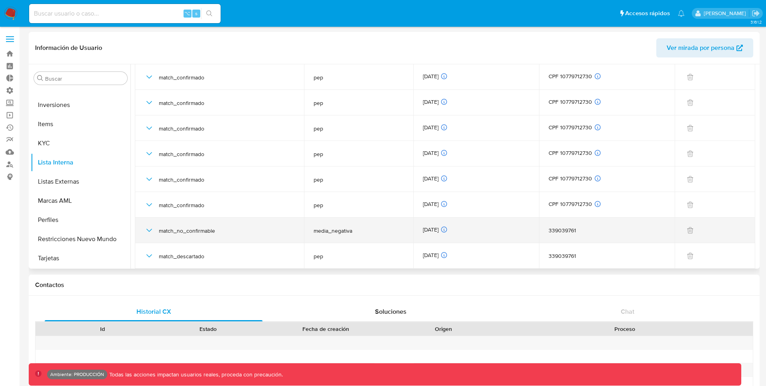
click at [148, 234] on icon "button" at bounding box center [149, 230] width 10 height 10
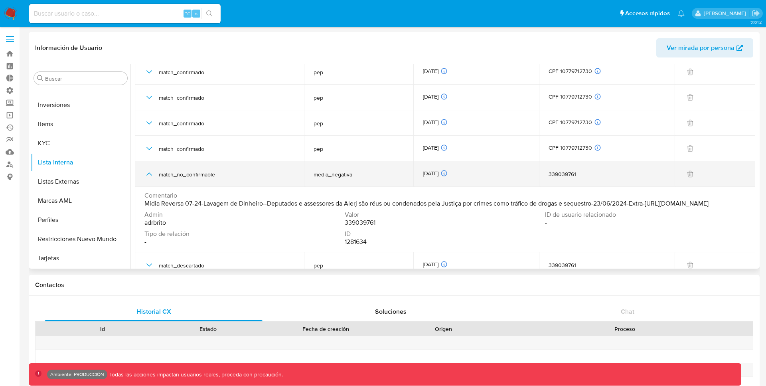
scroll to position [144, 0]
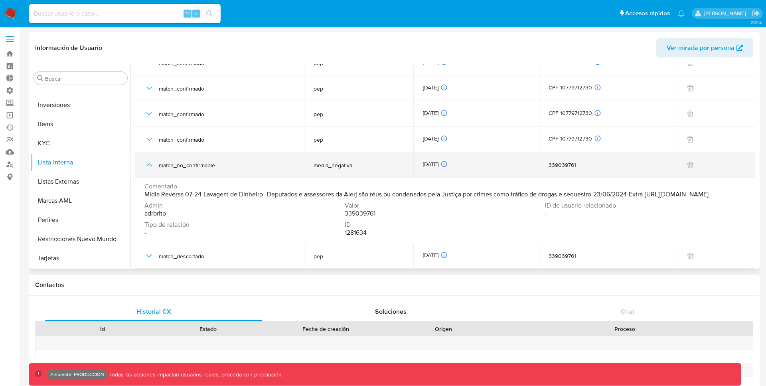
click at [149, 160] on icon "button" at bounding box center [149, 165] width 10 height 10
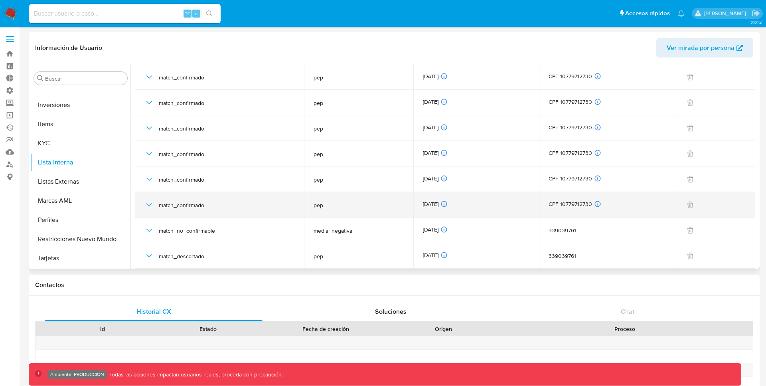
click at [148, 209] on icon "button" at bounding box center [149, 205] width 10 height 10
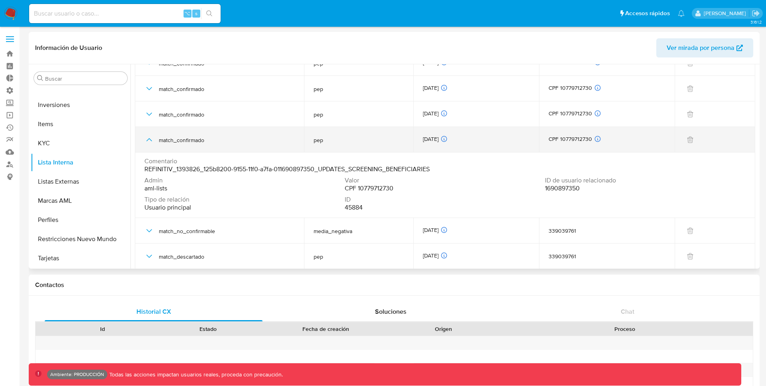
scroll to position [136, 0]
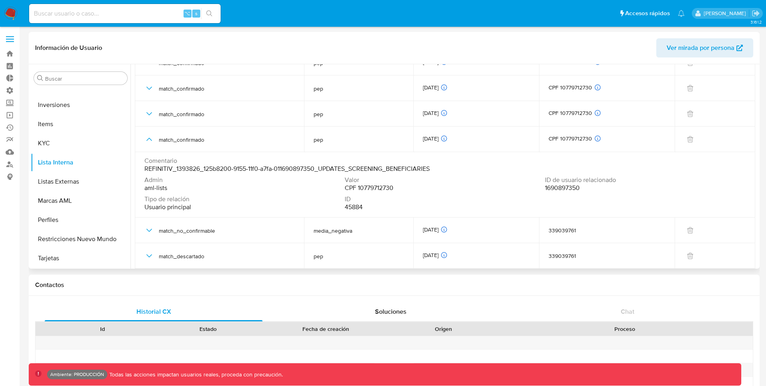
click at [557, 192] on div "Admin aml-lists Valor CPF 10779712730 ID de usuario relacionado 1690897350 Tipo…" at bounding box center [444, 195] width 601 height 38
click at [562, 190] on span "1690897350" at bounding box center [562, 188] width 35 height 8
click at [564, 187] on span "1690897350" at bounding box center [562, 188] width 35 height 8
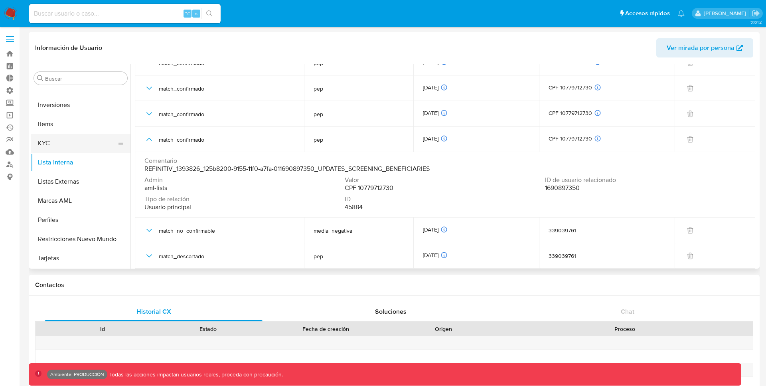
click at [67, 141] on button "KYC" at bounding box center [77, 143] width 93 height 19
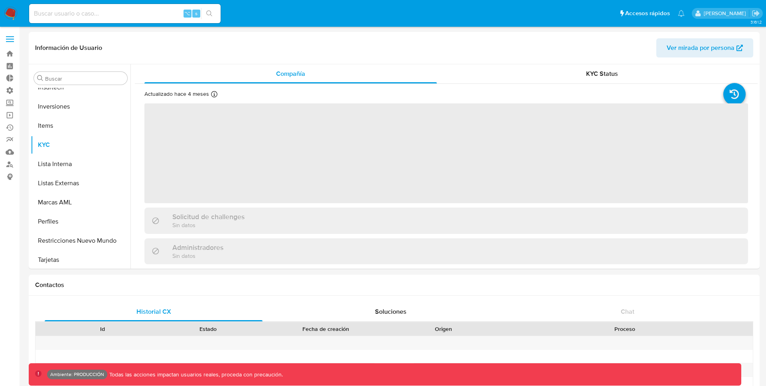
scroll to position [414, 0]
select select "10"
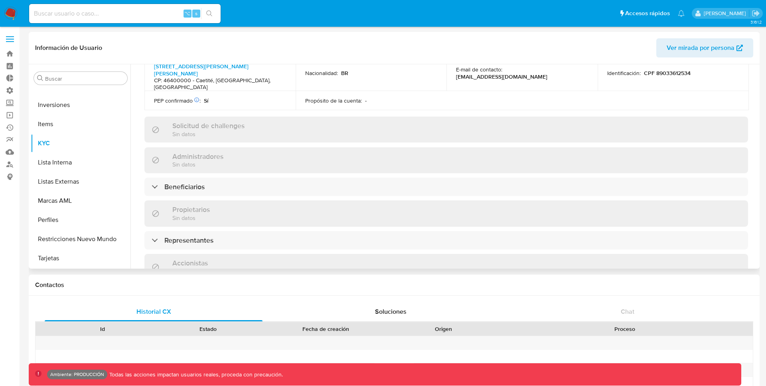
scroll to position [300, 0]
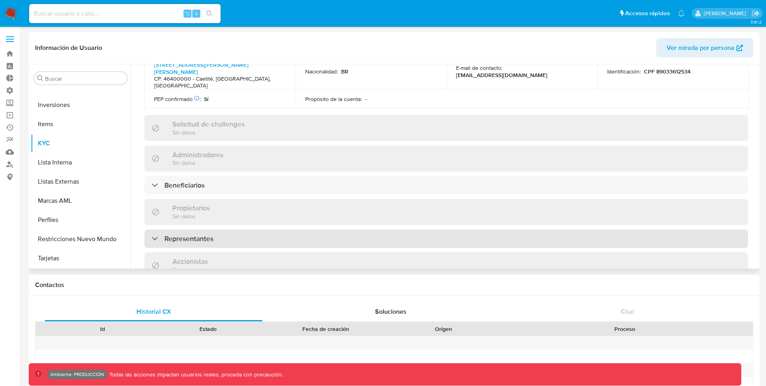
click at [154, 234] on div "Representantes" at bounding box center [183, 238] width 62 height 9
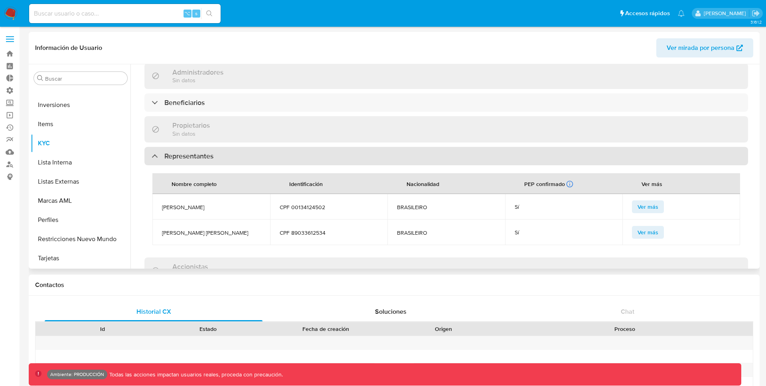
scroll to position [377, 0]
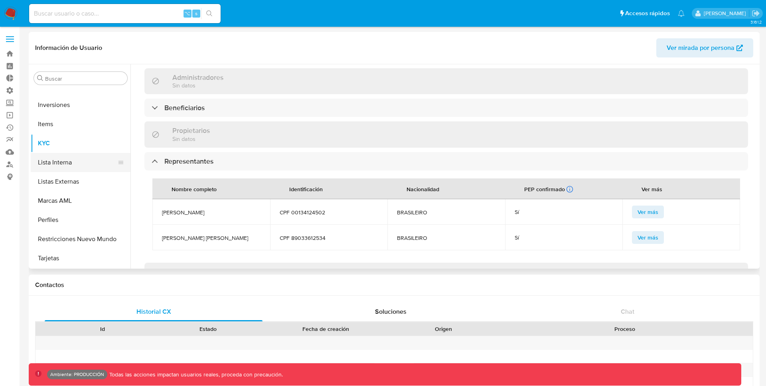
click at [59, 166] on button "Lista Interna" at bounding box center [77, 162] width 93 height 19
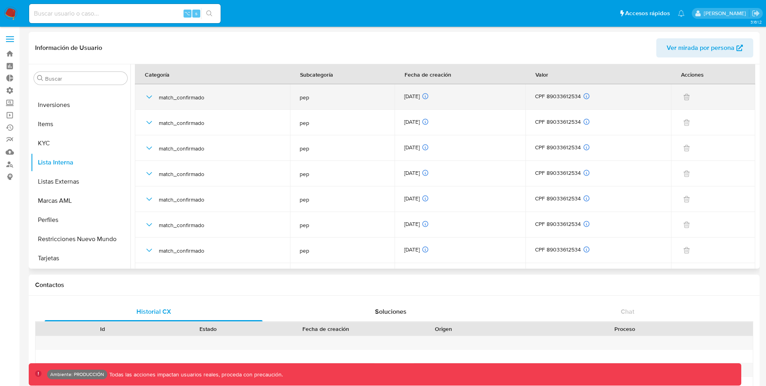
click at [146, 99] on icon "button" at bounding box center [149, 97] width 10 height 10
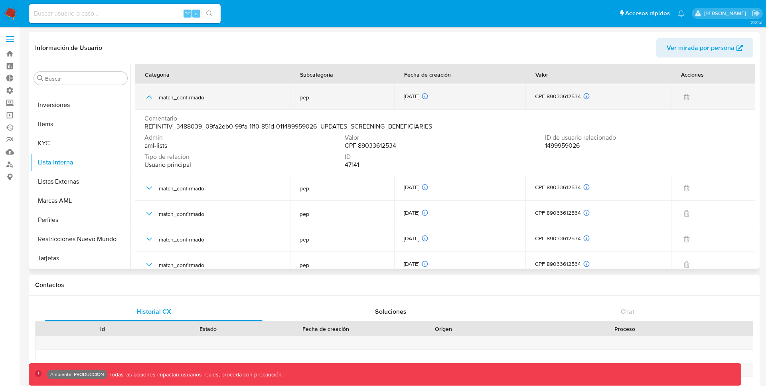
click at [146, 99] on icon "button" at bounding box center [149, 97] width 10 height 10
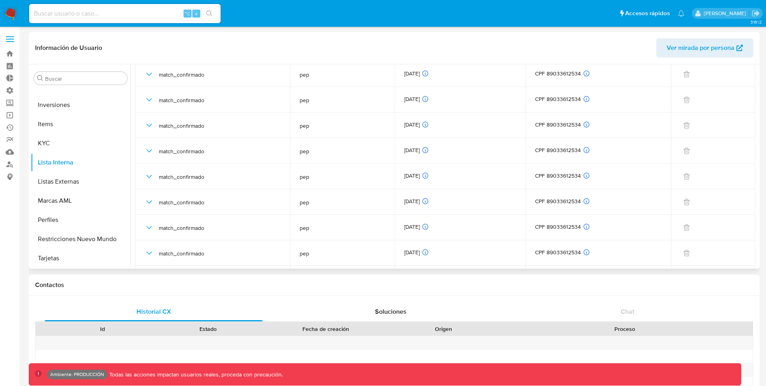
scroll to position [1144, 0]
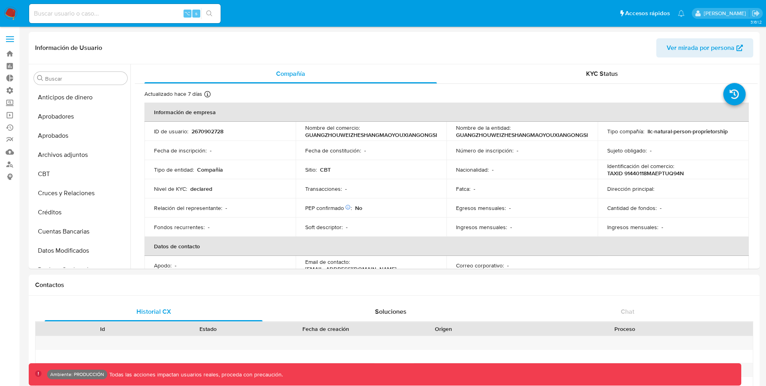
select select "10"
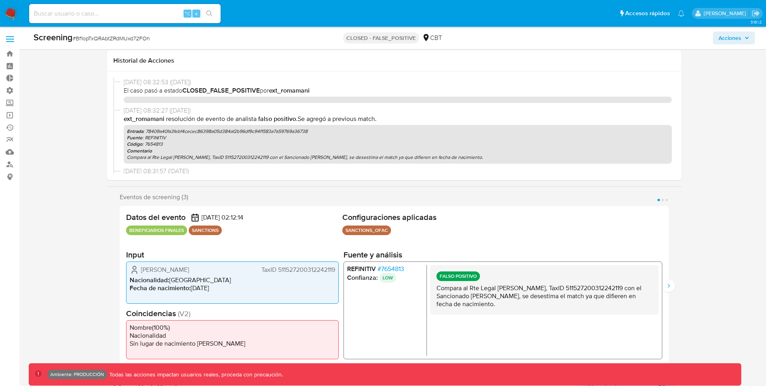
select select "10"
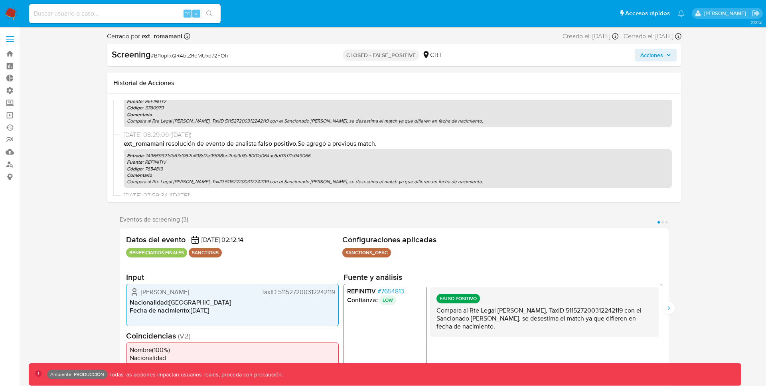
scroll to position [210, 0]
click at [162, 156] on p "Entrada : 149659921db63d062bff98d2e99018bc2bfa9d8e5001d064ac6d07d7fc049066" at bounding box center [398, 157] width 542 height 6
click at [155, 165] on p "Fuente : REFINITIV" at bounding box center [398, 164] width 542 height 6
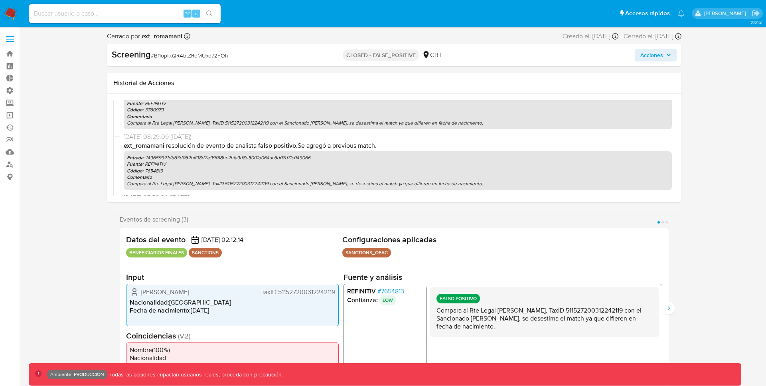
click at [158, 170] on p "Código : 7654813" at bounding box center [398, 171] width 542 height 6
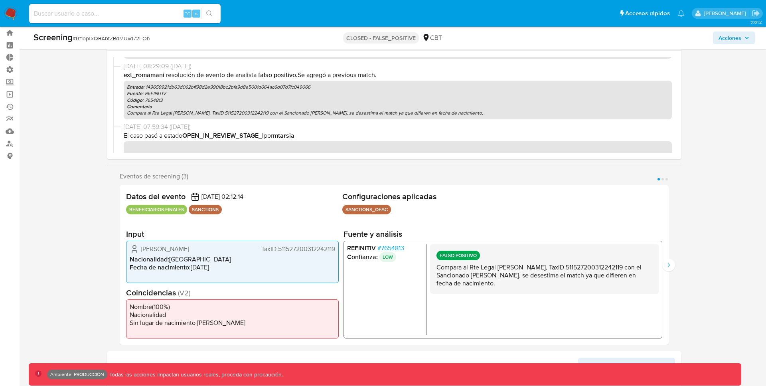
scroll to position [22, 0]
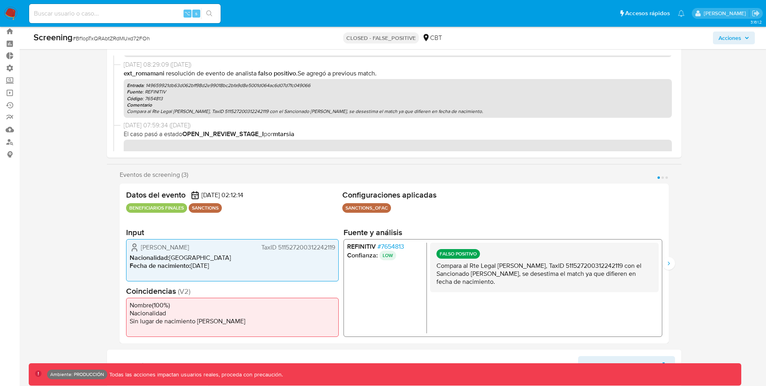
drag, startPoint x: 155, startPoint y: 249, endPoint x: 142, endPoint y: 249, distance: 12.4
click at [142, 249] on div "张伟 TaxID 511527200312242119" at bounding box center [233, 248] width 206 height 10
click at [151, 245] on span "[PERSON_NAME]" at bounding box center [165, 247] width 48 height 8
drag, startPoint x: 157, startPoint y: 247, endPoint x: 142, endPoint y: 247, distance: 14.8
click at [142, 247] on div "张伟 TaxID 511527200312242119" at bounding box center [233, 248] width 206 height 10
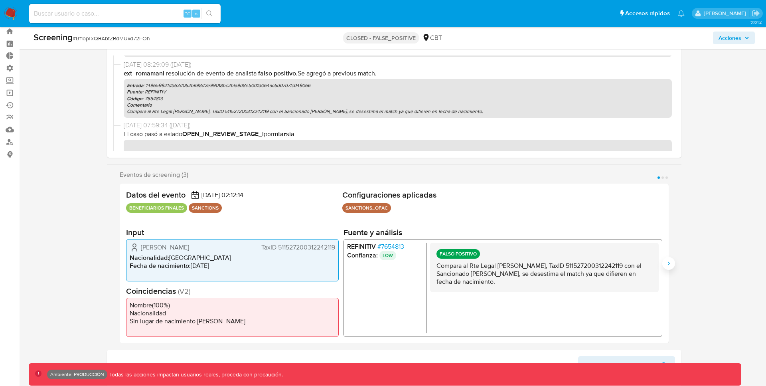
click at [668, 260] on icon "Siguiente" at bounding box center [669, 263] width 6 height 6
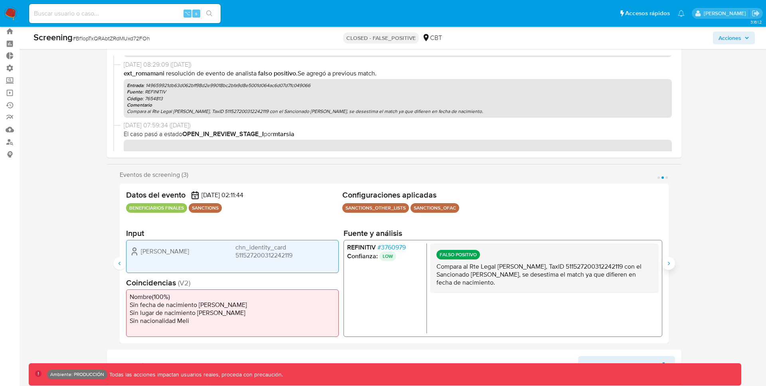
click at [668, 261] on icon "Siguiente" at bounding box center [669, 263] width 2 height 4
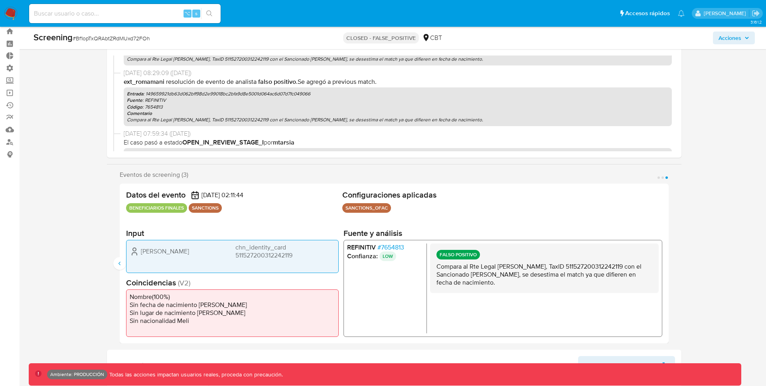
scroll to position [230, 0]
click at [118, 264] on icon "Anterior" at bounding box center [120, 263] width 6 height 6
click at [671, 263] on icon "Siguiente" at bounding box center [669, 263] width 6 height 6
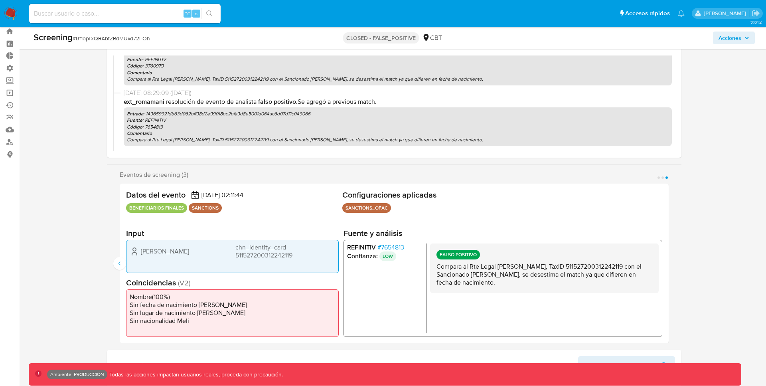
scroll to position [209, 0]
drag, startPoint x: 148, startPoint y: 115, endPoint x: 342, endPoint y: 115, distance: 194.4
click at [342, 115] on p "Entrada : 149659921db63d062bff98d2e99018bc2bfa9d8e5001d064ac6d07d7fc049066" at bounding box center [398, 114] width 542 height 6
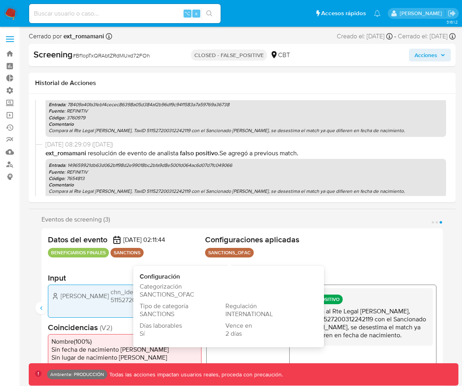
scroll to position [216, 0]
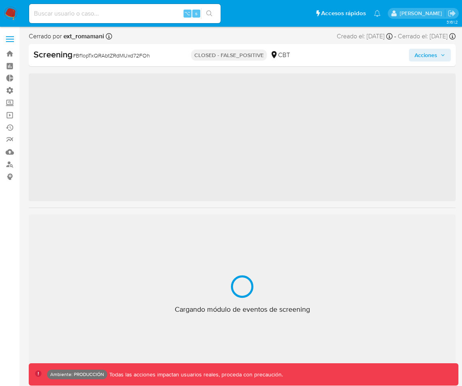
scroll to position [376, 0]
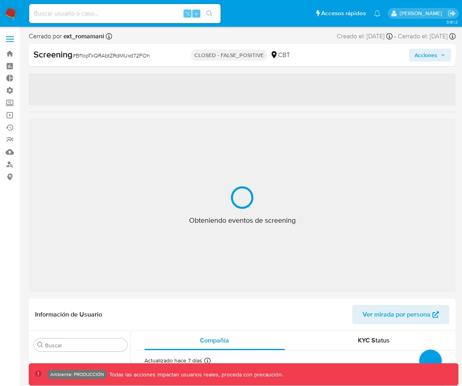
select select "10"
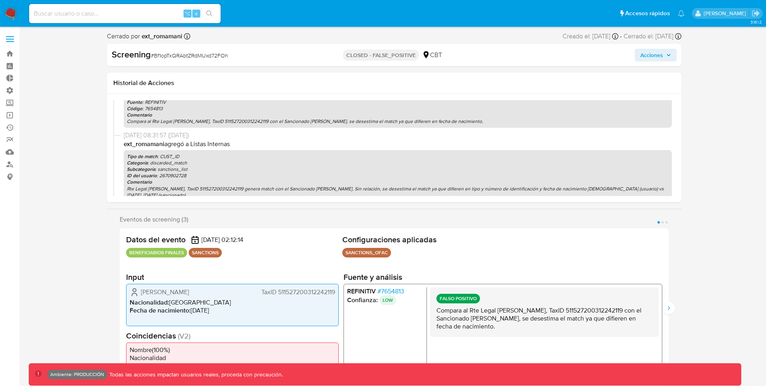
scroll to position [81, 0]
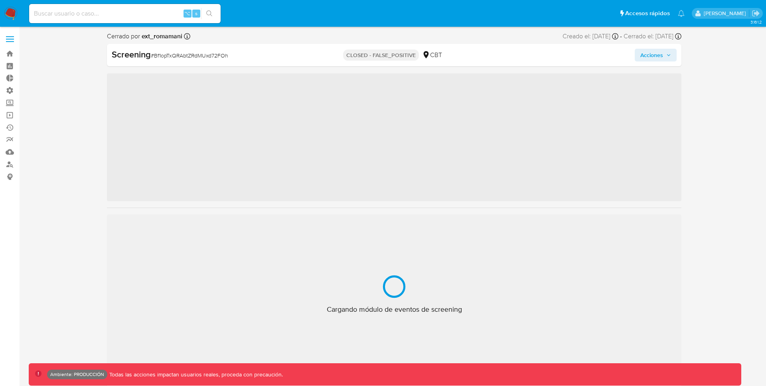
scroll to position [376, 0]
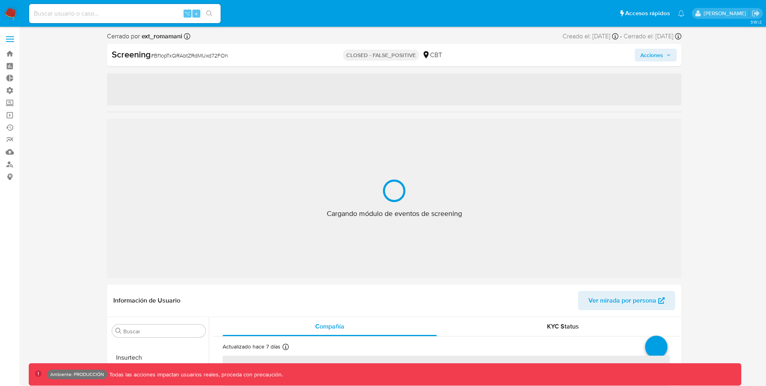
select select "10"
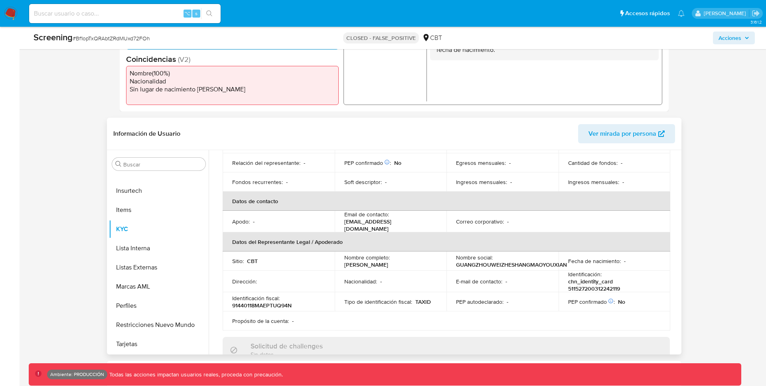
scroll to position [136, 0]
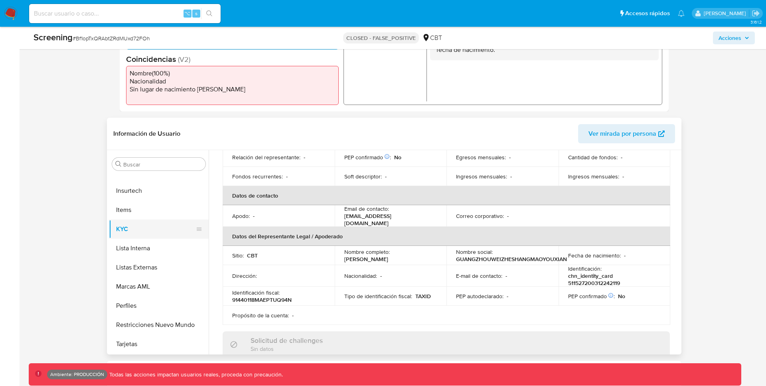
click at [129, 227] on button "KYC" at bounding box center [155, 229] width 93 height 19
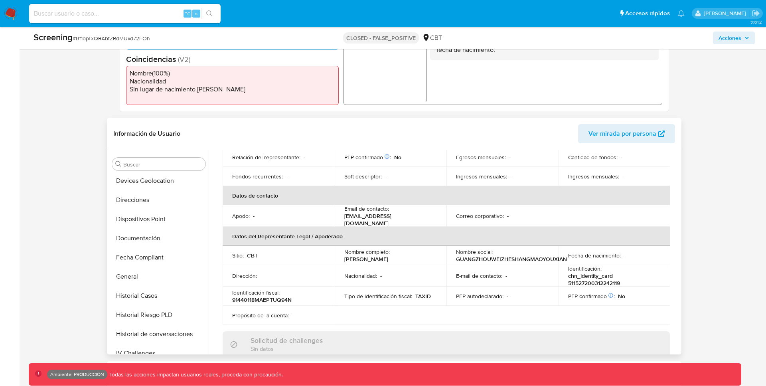
scroll to position [220, 0]
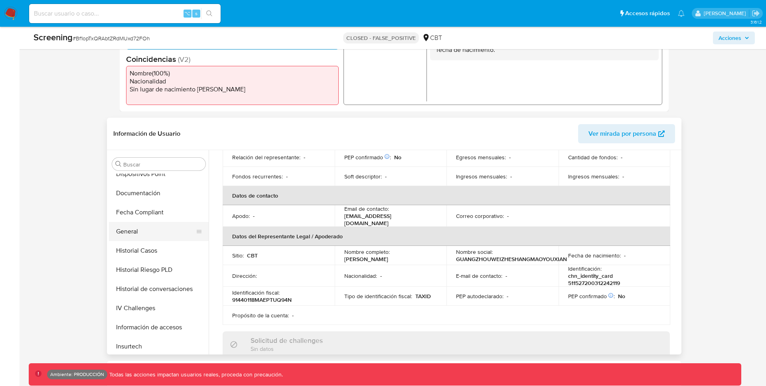
click at [131, 229] on button "General" at bounding box center [155, 231] width 93 height 19
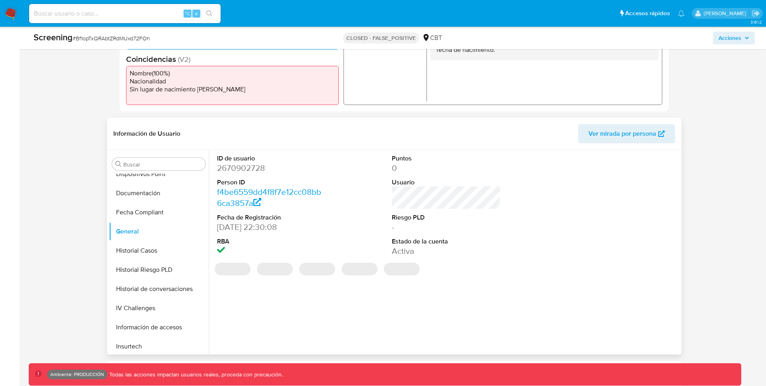
click at [243, 170] on dd "2670902728" at bounding box center [271, 167] width 109 height 11
copy dd "2670902728"
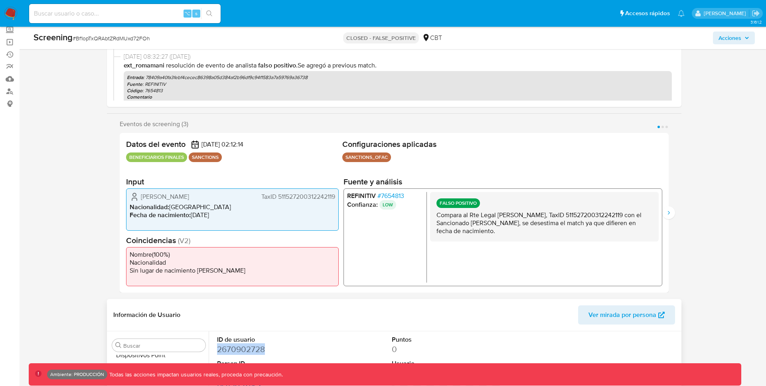
scroll to position [69, 0]
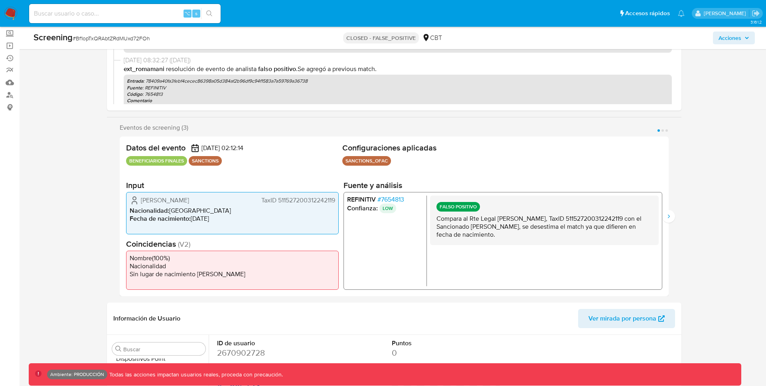
drag, startPoint x: 413, startPoint y: 200, endPoint x: 403, endPoint y: 199, distance: 9.6
click at [403, 199] on li "REFINITIV # 7654813" at bounding box center [385, 200] width 76 height 8
click at [668, 217] on icon "Siguiente" at bounding box center [669, 216] width 2 height 4
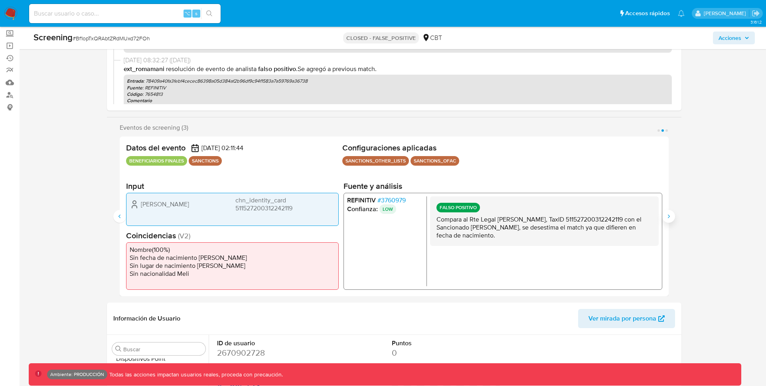
click at [668, 217] on icon "Siguiente" at bounding box center [669, 216] width 2 height 4
click at [117, 218] on icon "Anterior" at bounding box center [120, 216] width 6 height 6
click at [671, 220] on button "Siguiente" at bounding box center [669, 216] width 13 height 13
click at [117, 215] on icon "Anterior" at bounding box center [120, 216] width 6 height 6
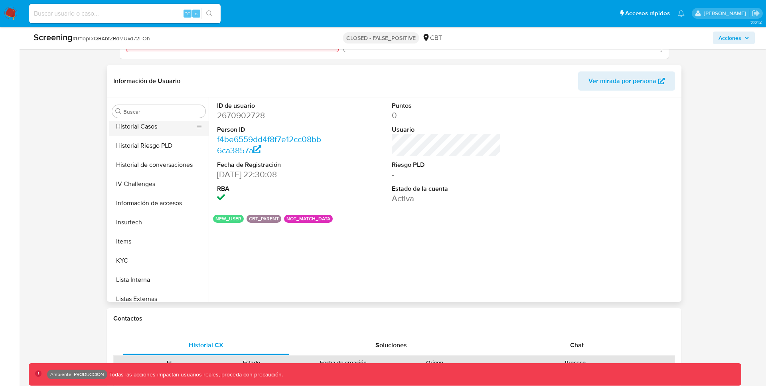
scroll to position [300, 0]
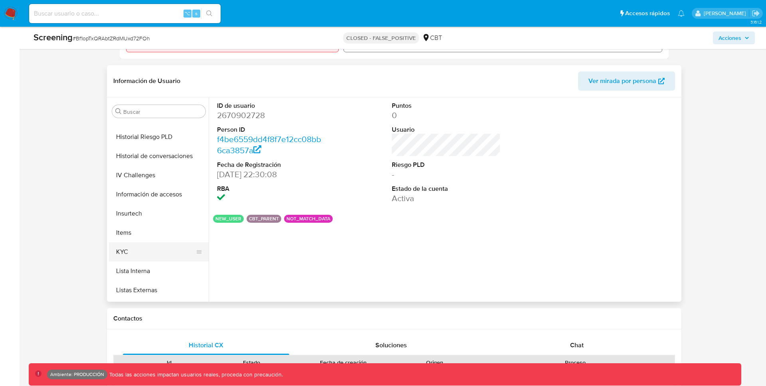
click at [124, 247] on button "KYC" at bounding box center [155, 251] width 93 height 19
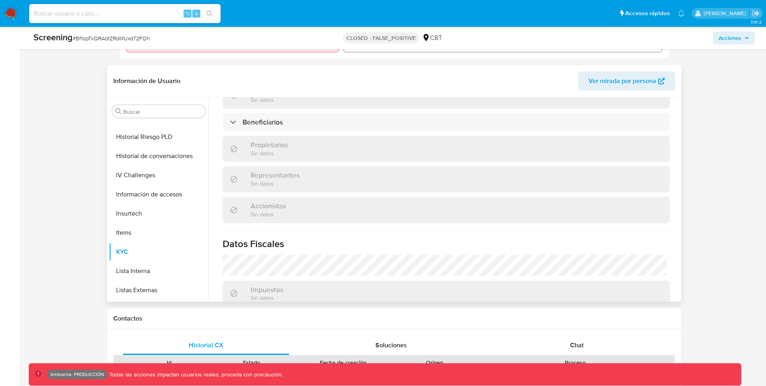
scroll to position [371, 0]
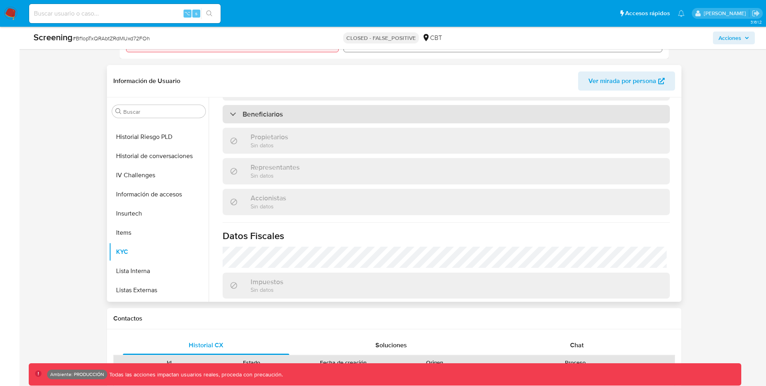
click at [340, 118] on div "Beneficiarios" at bounding box center [446, 114] width 447 height 18
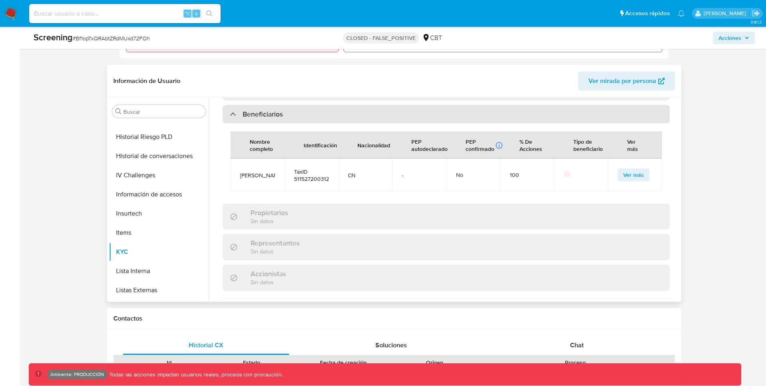
click at [340, 118] on div "Beneficiarios" at bounding box center [446, 114] width 447 height 18
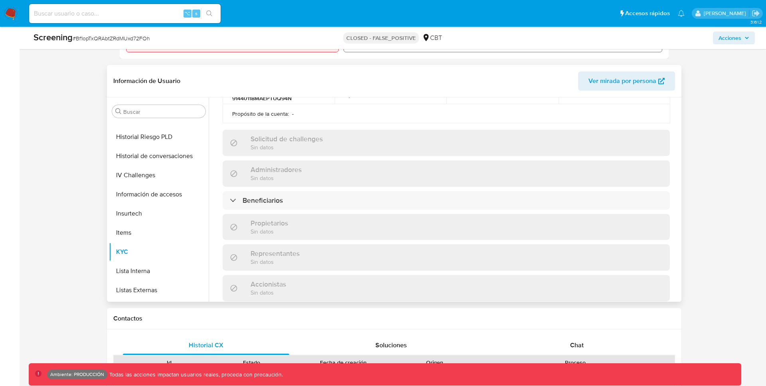
scroll to position [265, 0]
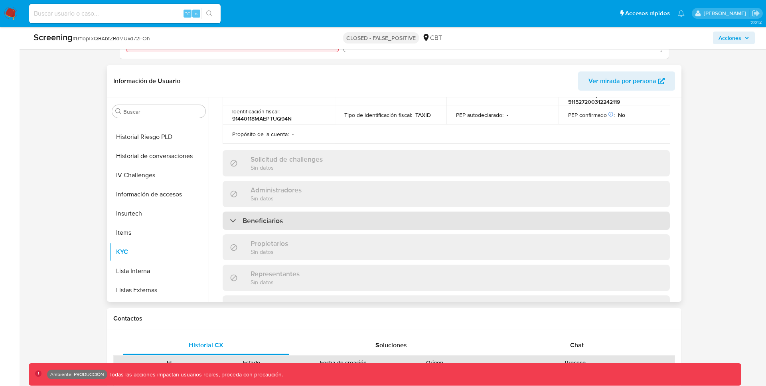
click at [296, 223] on div "Beneficiarios" at bounding box center [446, 221] width 447 height 18
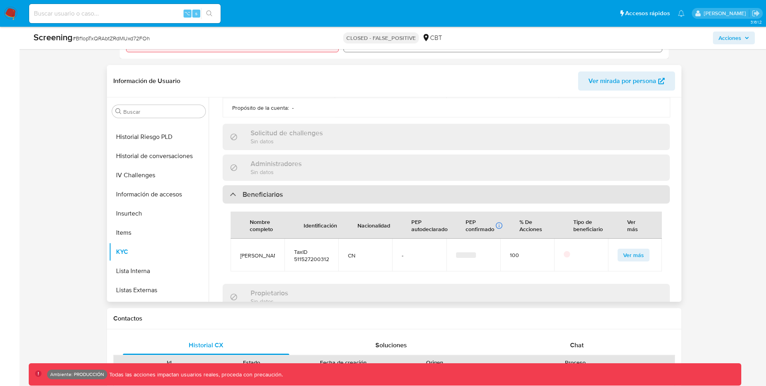
scroll to position [295, 0]
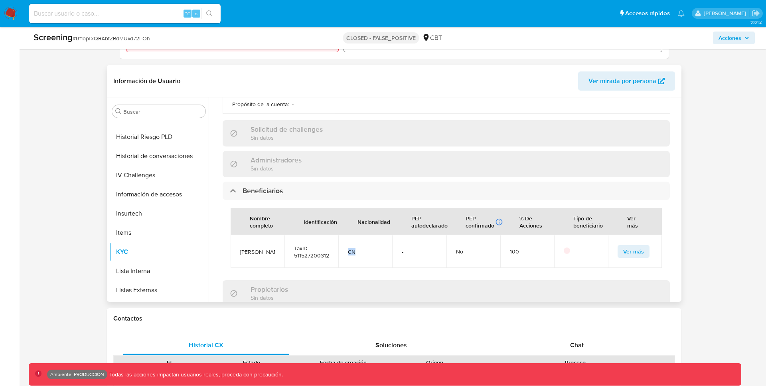
drag, startPoint x: 348, startPoint y: 251, endPoint x: 358, endPoint y: 250, distance: 10.4
click at [358, 250] on span "CN" at bounding box center [365, 251] width 35 height 7
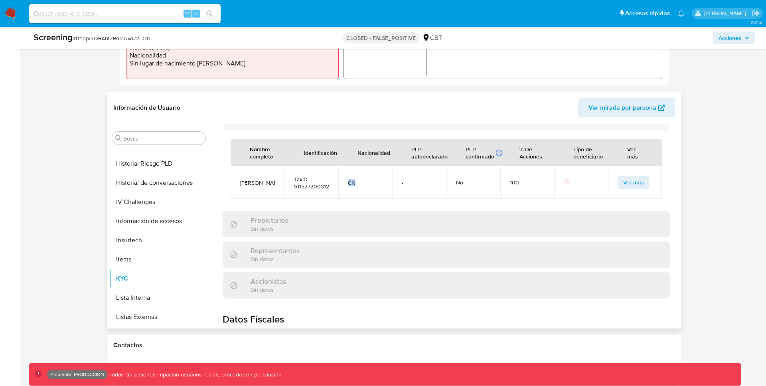
scroll to position [360, 0]
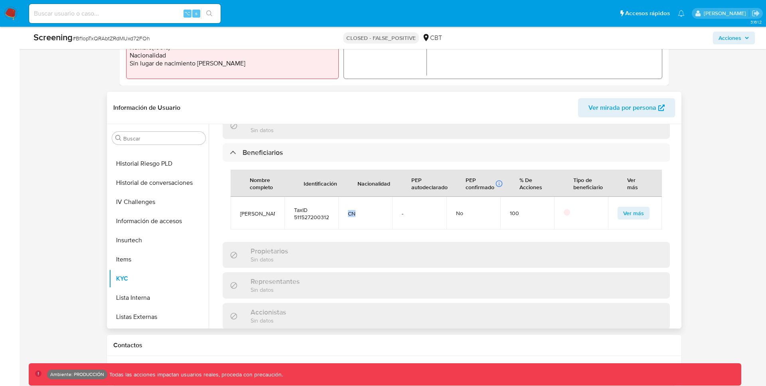
click at [362, 222] on td "CN" at bounding box center [365, 213] width 54 height 33
drag, startPoint x: 362, startPoint y: 212, endPoint x: 349, endPoint y: 212, distance: 13.2
click at [348, 212] on span "CN" at bounding box center [365, 213] width 35 height 7
copy span "CN"
drag, startPoint x: 240, startPoint y: 212, endPoint x: 253, endPoint y: 212, distance: 13.2
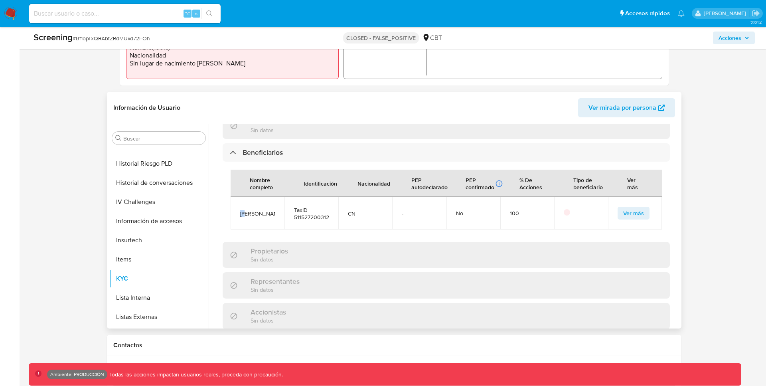
click at [253, 212] on span "张伟" at bounding box center [257, 213] width 35 height 7
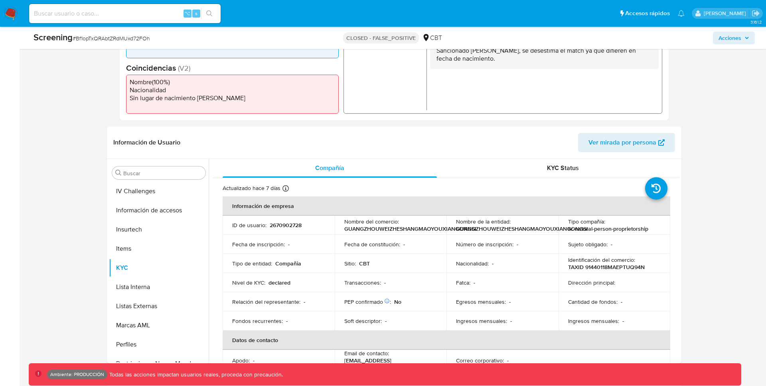
scroll to position [0, 0]
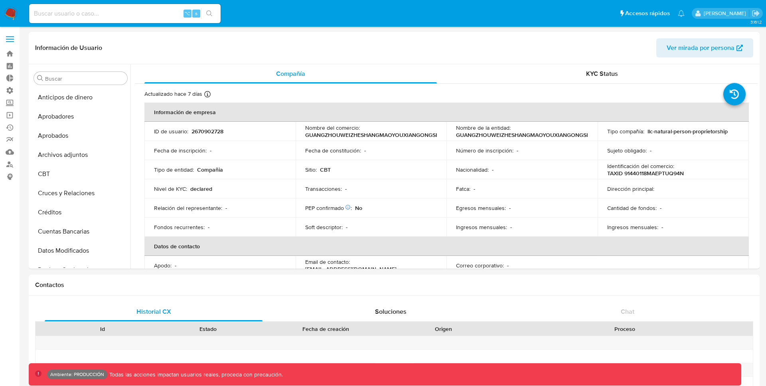
select select "10"
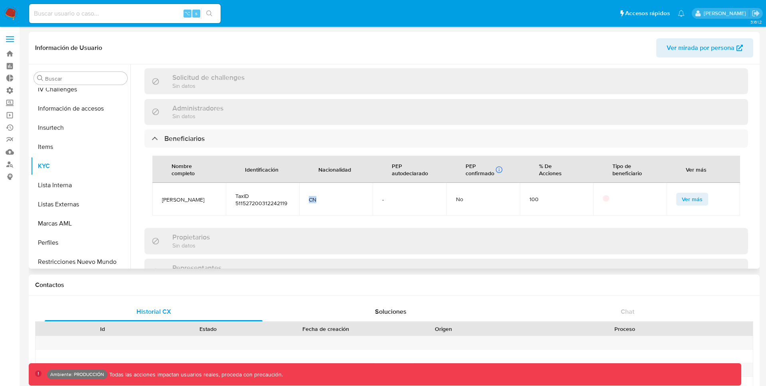
drag, startPoint x: 322, startPoint y: 200, endPoint x: 302, endPoint y: 200, distance: 20.4
click at [302, 200] on td "CN" at bounding box center [335, 199] width 73 height 33
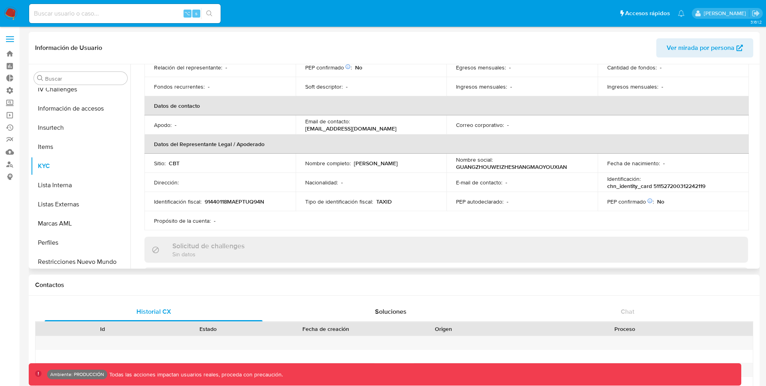
scroll to position [142, 0]
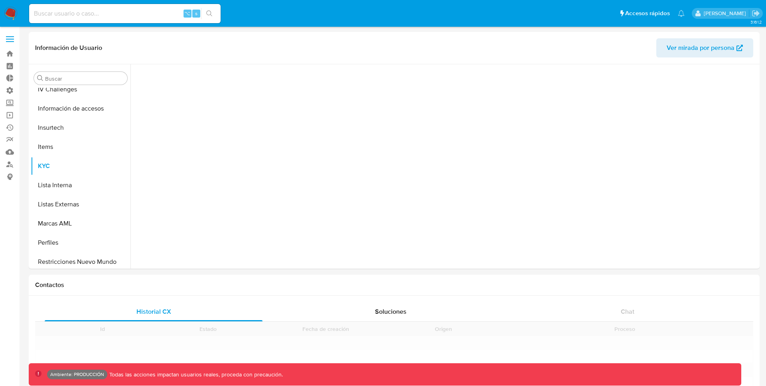
scroll to position [376, 0]
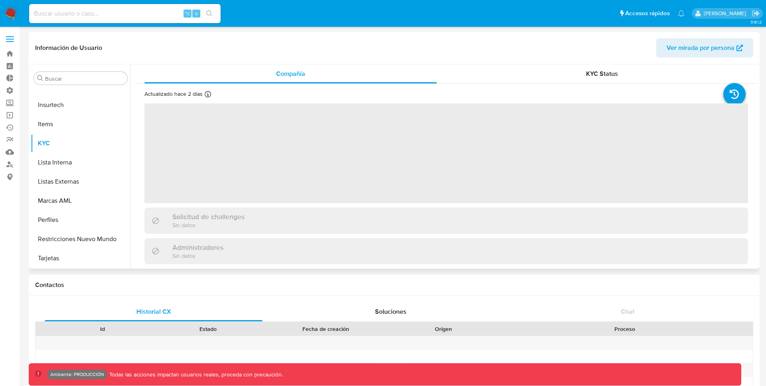
select select "10"
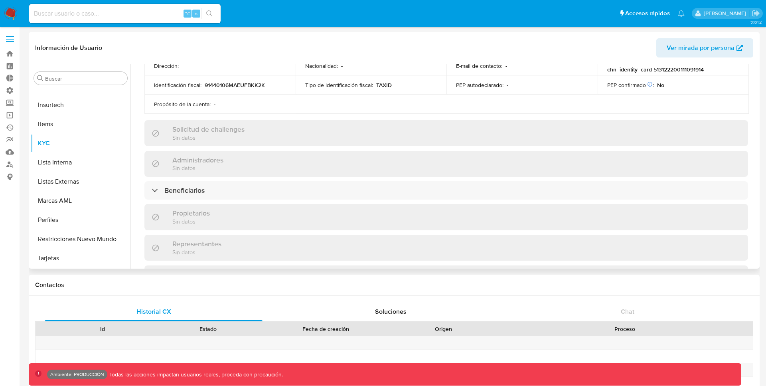
scroll to position [340, 0]
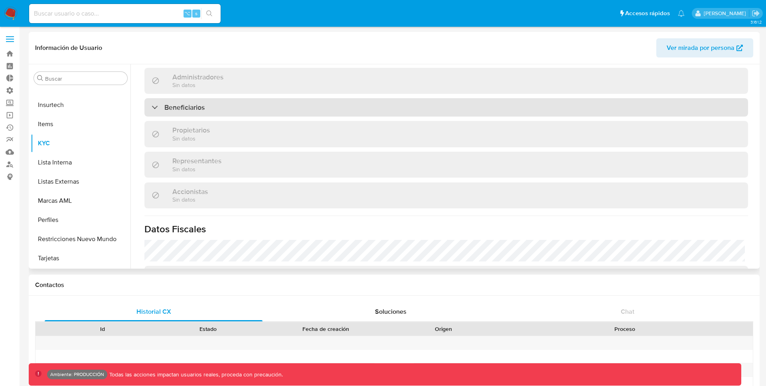
click at [278, 115] on div "Beneficiarios" at bounding box center [446, 107] width 604 height 18
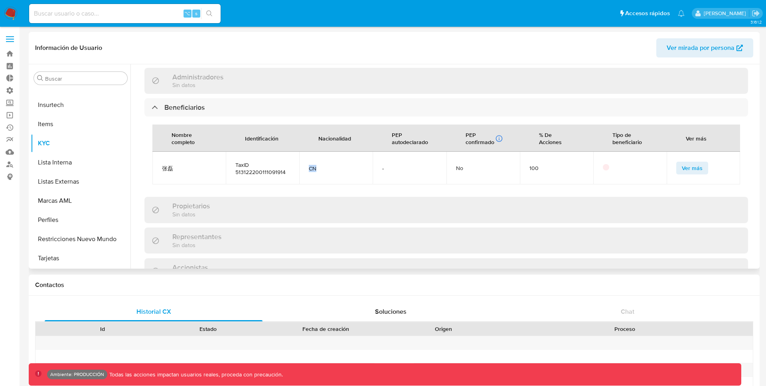
drag, startPoint x: 309, startPoint y: 169, endPoint x: 320, endPoint y: 169, distance: 11.2
click at [320, 169] on span "CN" at bounding box center [336, 168] width 54 height 7
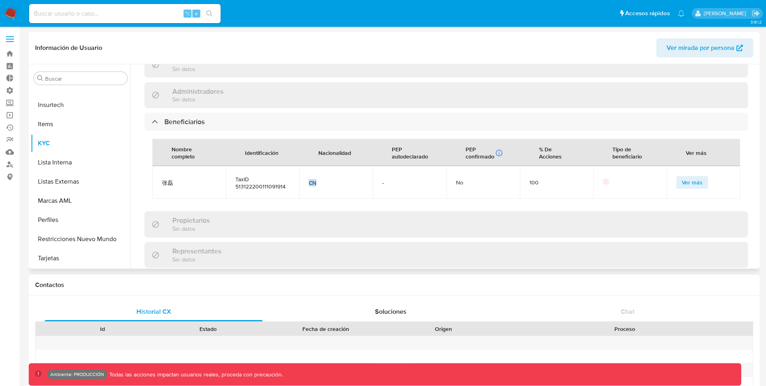
click at [689, 184] on span "Ver más" at bounding box center [692, 182] width 21 height 11
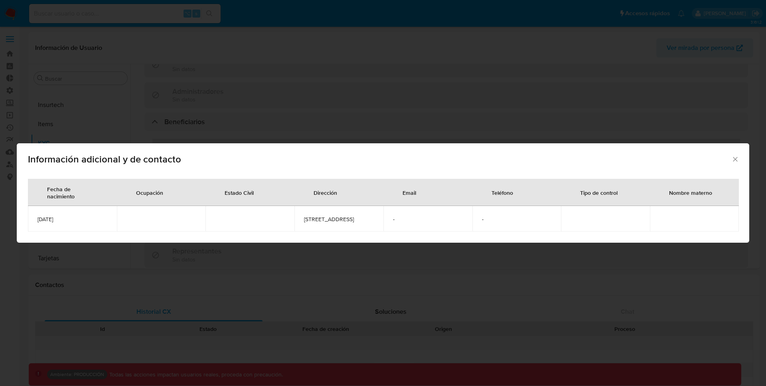
click at [494, 103] on div "Información adicional y de contacto Fecha de nacimiento Ocupación Estado Civil …" at bounding box center [383, 193] width 766 height 386
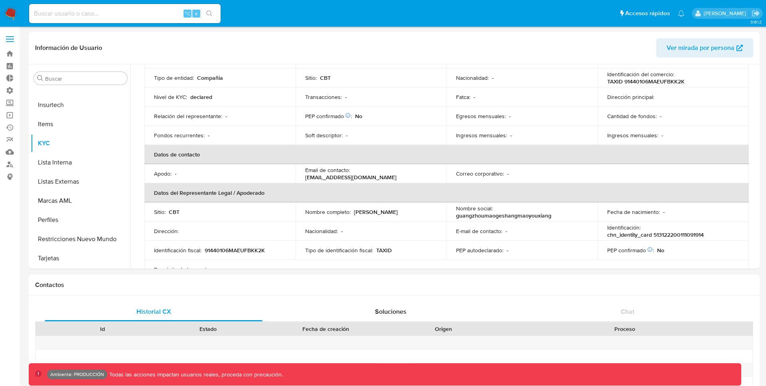
scroll to position [109, 0]
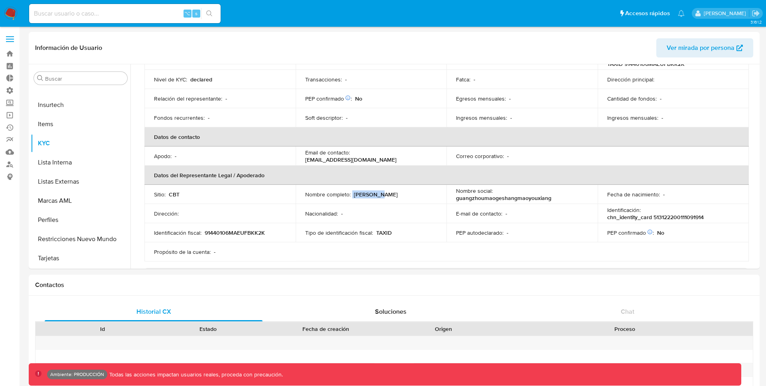
drag, startPoint x: 351, startPoint y: 196, endPoint x: 376, endPoint y: 196, distance: 24.3
click at [376, 196] on div "Nombre completo : [PERSON_NAME]" at bounding box center [371, 194] width 132 height 7
click at [341, 216] on p "-" at bounding box center [342, 213] width 2 height 7
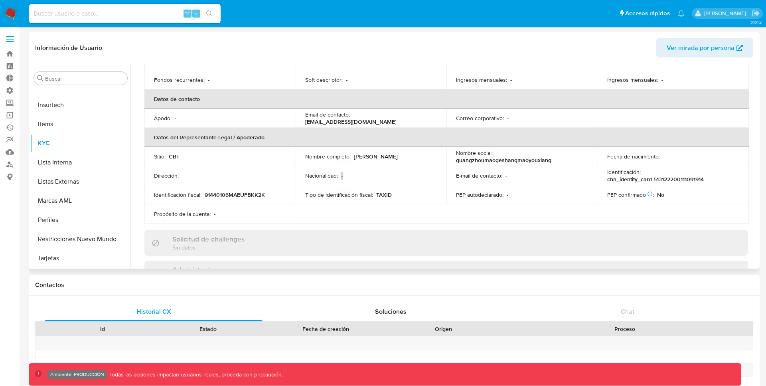
scroll to position [148, 0]
drag, startPoint x: 351, startPoint y: 155, endPoint x: 379, endPoint y: 156, distance: 28.3
click at [381, 156] on div "Nombre completo : [PERSON_NAME]" at bounding box center [371, 155] width 132 height 7
click at [646, 180] on p "chn_identity_card 513122200111091914" at bounding box center [655, 178] width 97 height 7
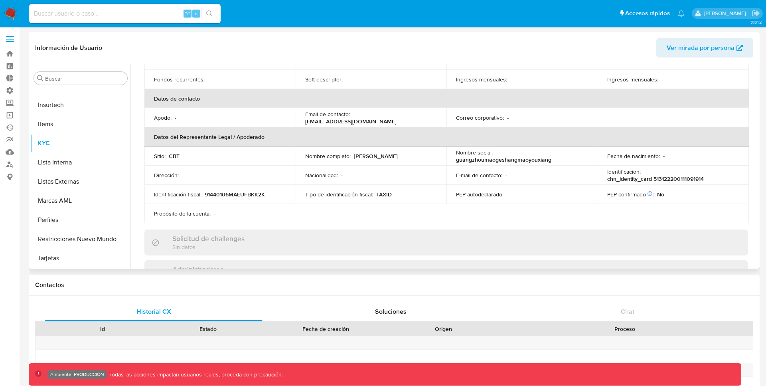
click at [677, 176] on p "chn_identity_card 513122200111091914" at bounding box center [655, 178] width 97 height 7
click at [341, 174] on div "Nacionalidad : -" at bounding box center [371, 175] width 132 height 7
click at [353, 173] on div "Nacionalidad : -" at bounding box center [371, 175] width 132 height 7
drag, startPoint x: 348, startPoint y: 176, endPoint x: 340, endPoint y: 176, distance: 7.2
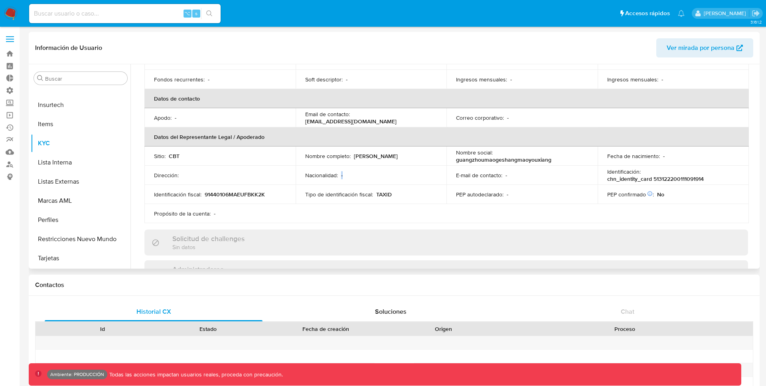
click at [340, 176] on div "Nacionalidad : -" at bounding box center [371, 175] width 132 height 7
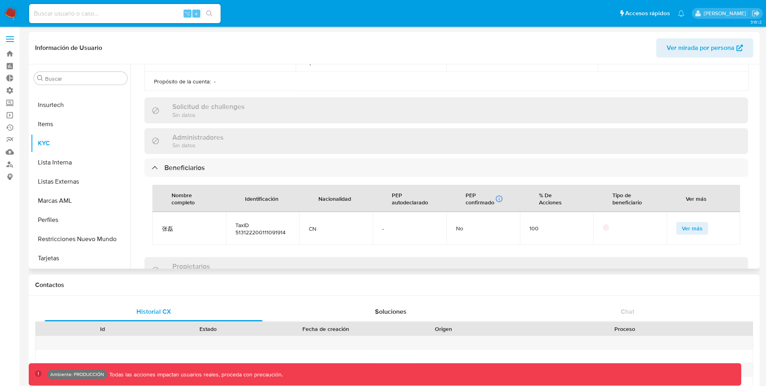
scroll to position [280, 0]
drag, startPoint x: 323, startPoint y: 226, endPoint x: 306, endPoint y: 228, distance: 17.7
click at [306, 228] on td "CN" at bounding box center [335, 228] width 73 height 33
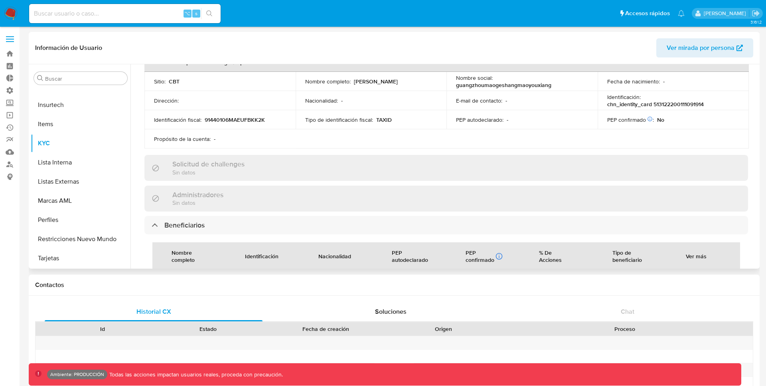
scroll to position [220, 0]
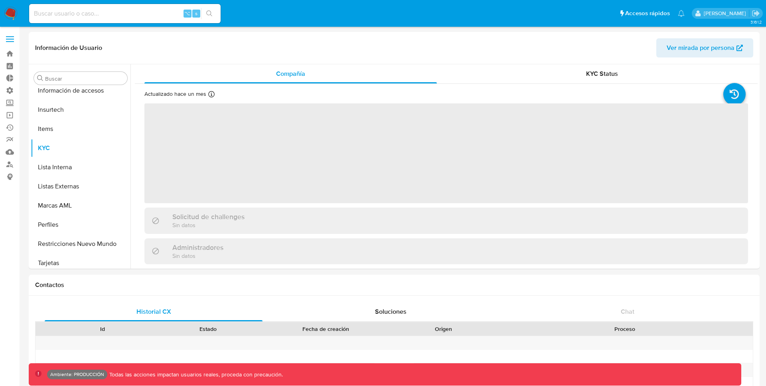
scroll to position [376, 0]
select select "10"
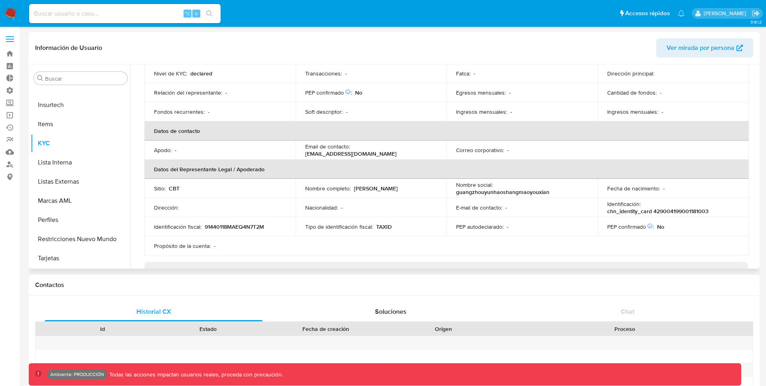
scroll to position [117, 0]
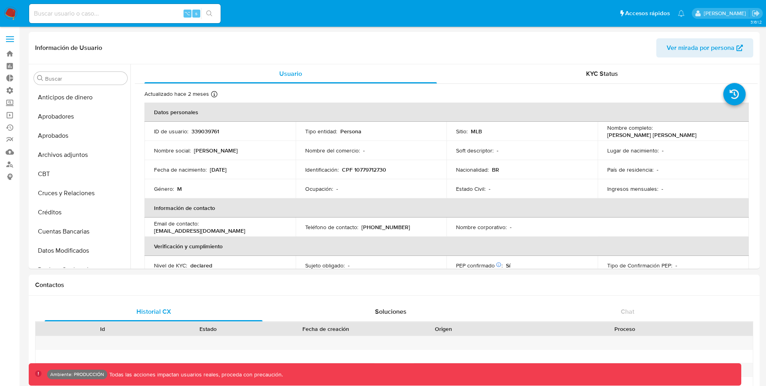
select select "10"
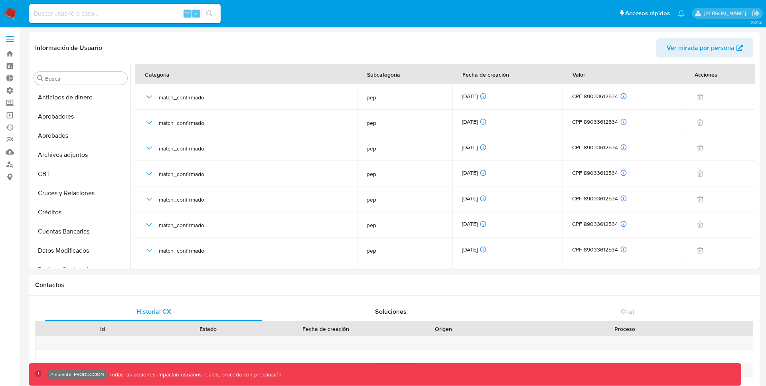
select select "10"
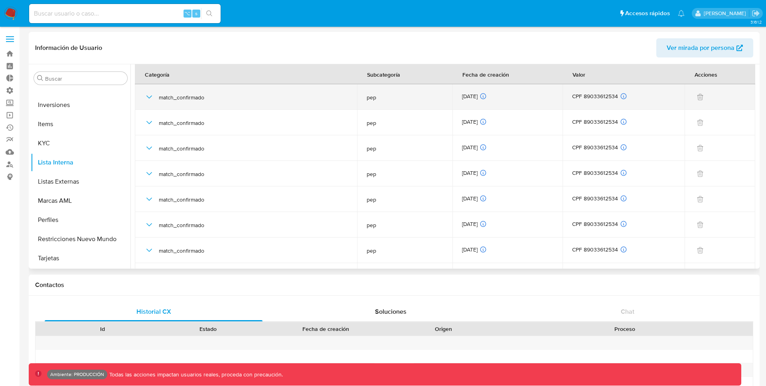
click at [147, 97] on icon "button" at bounding box center [149, 97] width 10 height 10
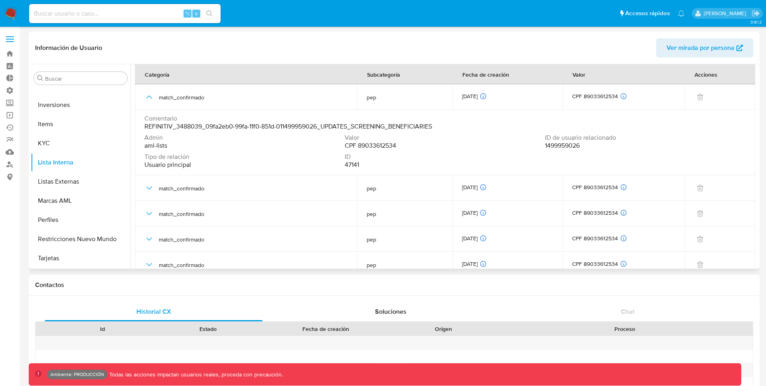
click at [369, 146] on span "CPF 89033612534" at bounding box center [370, 146] width 51 height 8
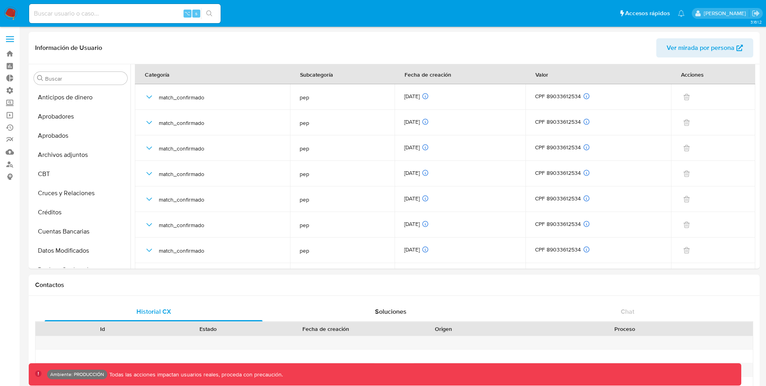
select select "10"
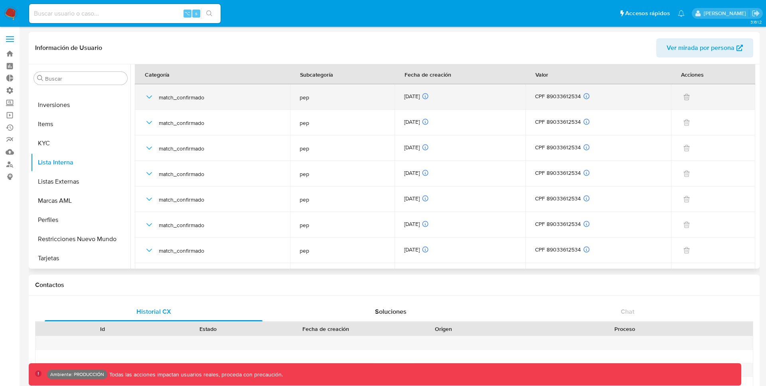
click at [145, 97] on icon "button" at bounding box center [149, 97] width 10 height 10
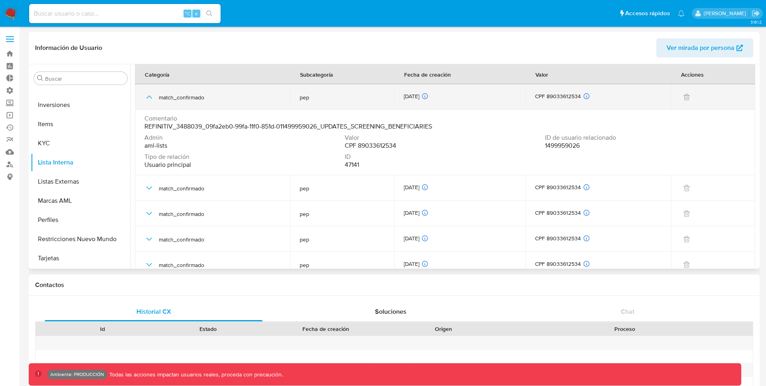
click at [148, 95] on icon "button" at bounding box center [149, 97] width 10 height 10
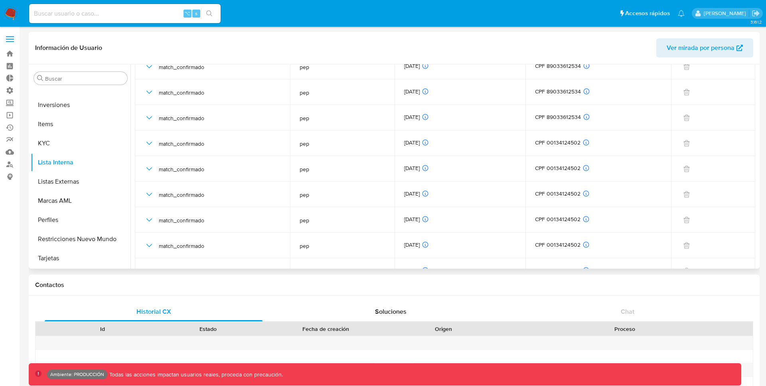
scroll to position [261, 0]
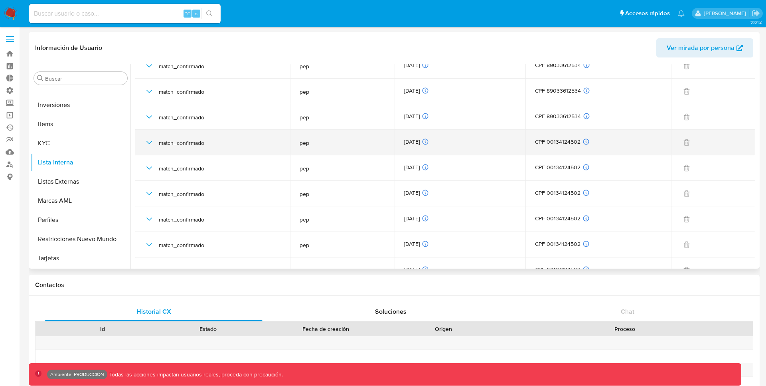
click at [145, 142] on icon "button" at bounding box center [149, 143] width 10 height 10
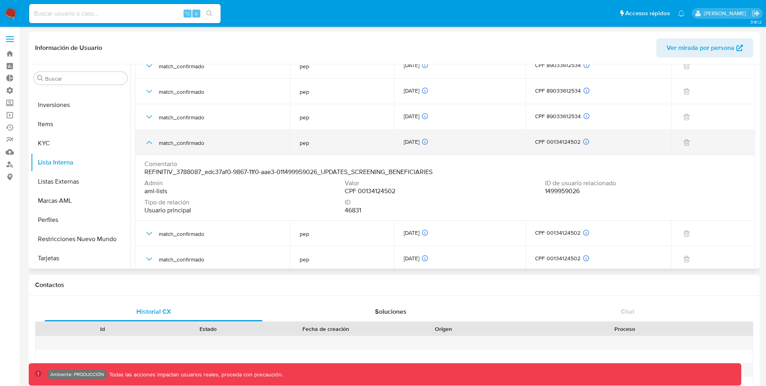
click at [145, 142] on icon "button" at bounding box center [149, 143] width 10 height 10
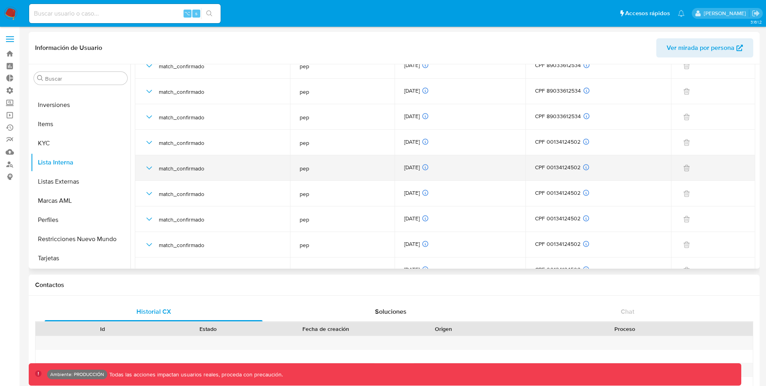
click at [147, 164] on icon "button" at bounding box center [149, 168] width 10 height 10
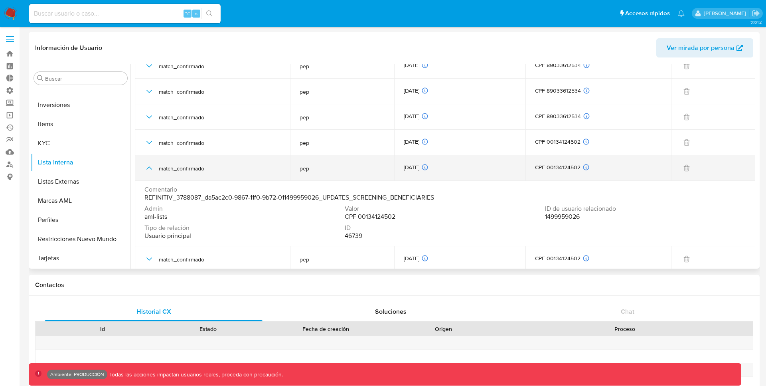
click at [147, 164] on icon "button" at bounding box center [149, 168] width 10 height 10
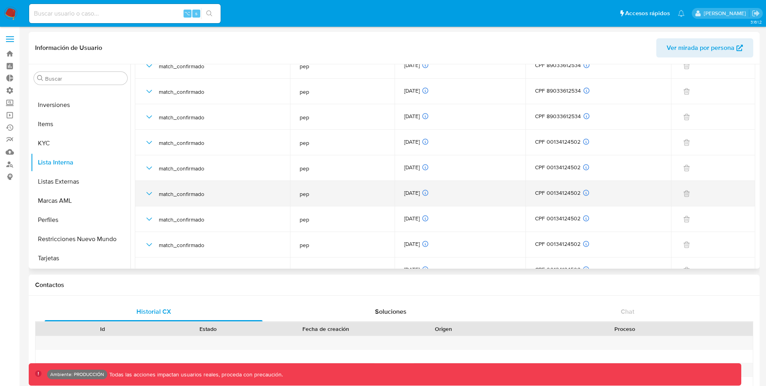
click at [150, 195] on icon "button" at bounding box center [149, 194] width 10 height 10
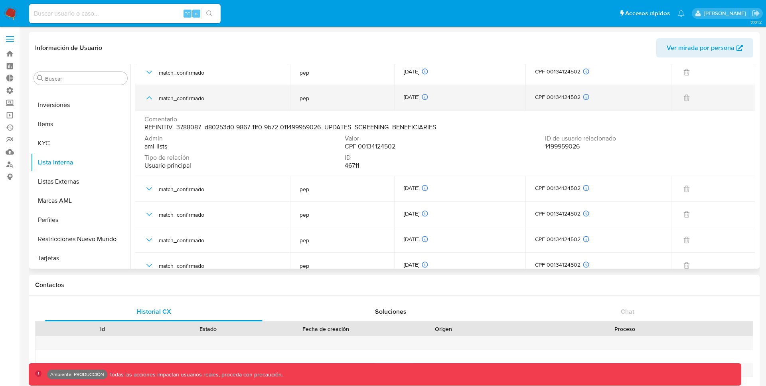
scroll to position [360, 0]
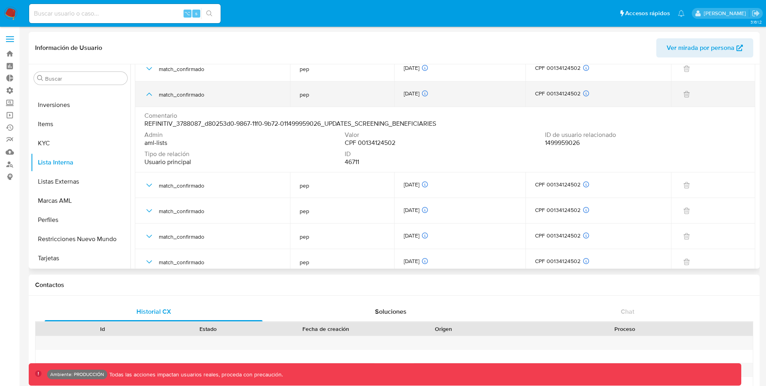
click at [149, 95] on icon "button" at bounding box center [149, 94] width 10 height 10
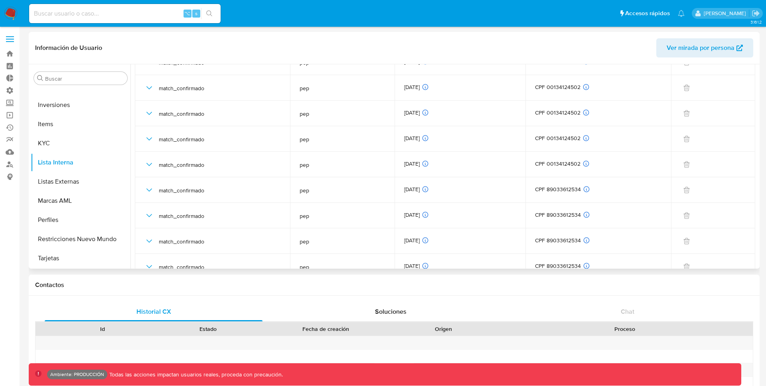
scroll to position [633, 0]
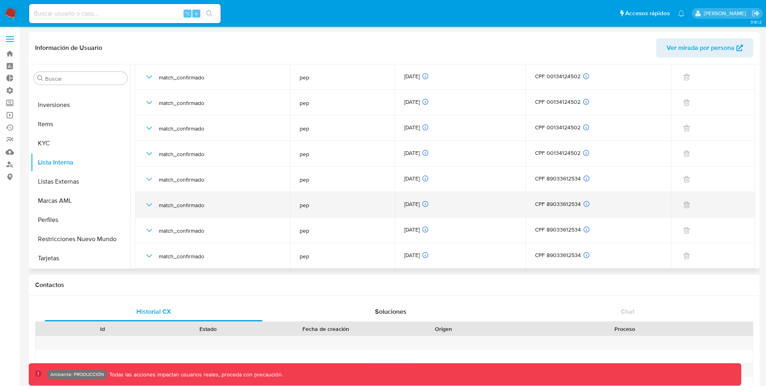
click at [151, 204] on icon "button" at bounding box center [149, 204] width 6 height 3
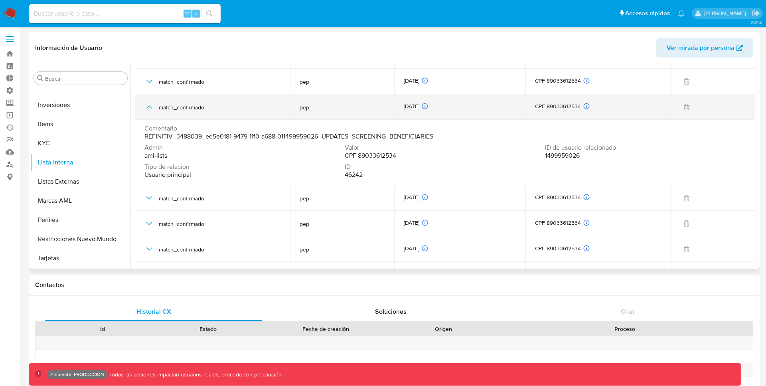
scroll to position [733, 0]
click at [147, 105] on icon "button" at bounding box center [149, 105] width 10 height 10
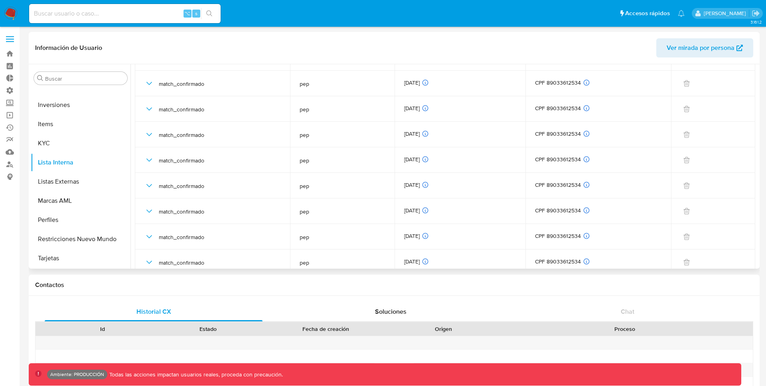
scroll to position [0, 0]
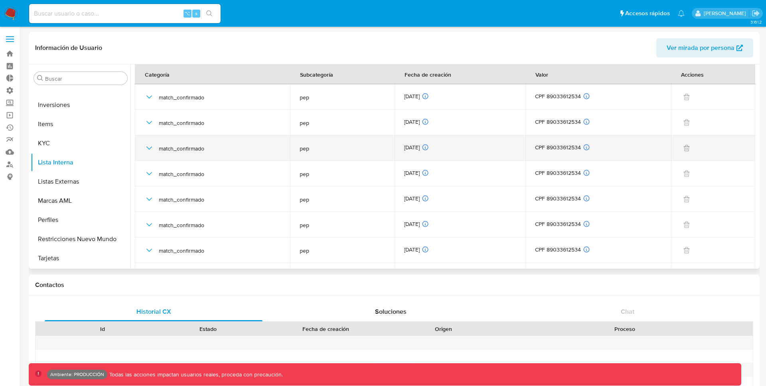
click at [149, 148] on icon "button" at bounding box center [149, 148] width 10 height 10
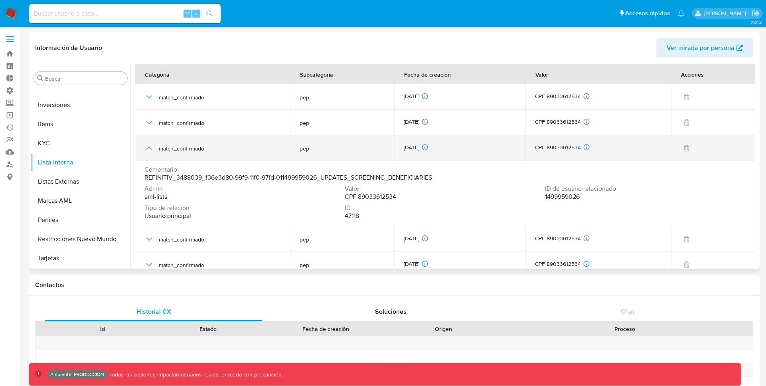
click at [149, 148] on icon "button" at bounding box center [149, 148] width 10 height 10
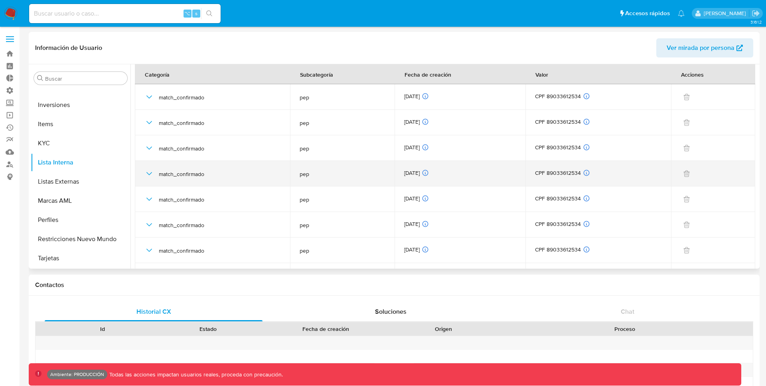
click at [148, 171] on icon "button" at bounding box center [149, 174] width 10 height 10
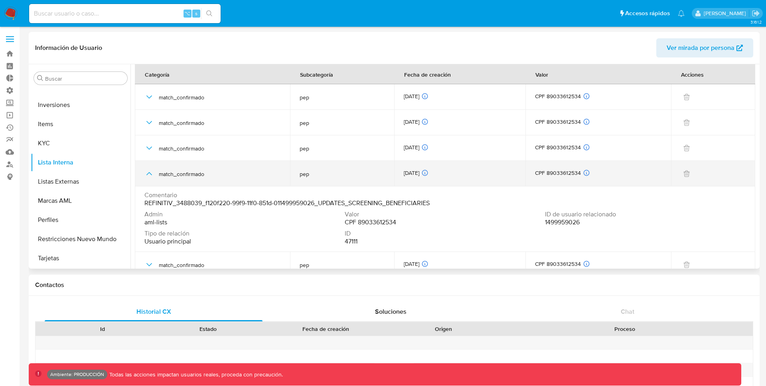
click at [148, 171] on icon "button" at bounding box center [149, 174] width 10 height 10
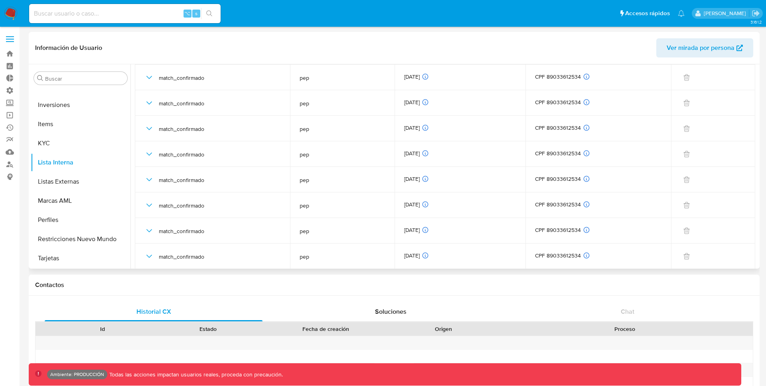
scroll to position [1144, 0]
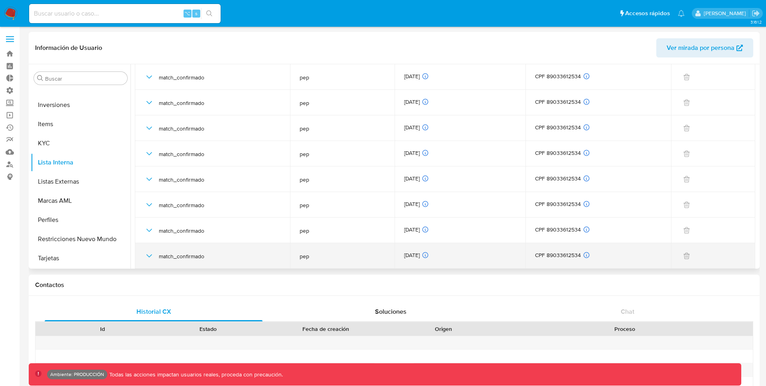
click at [147, 255] on icon "button" at bounding box center [149, 256] width 10 height 10
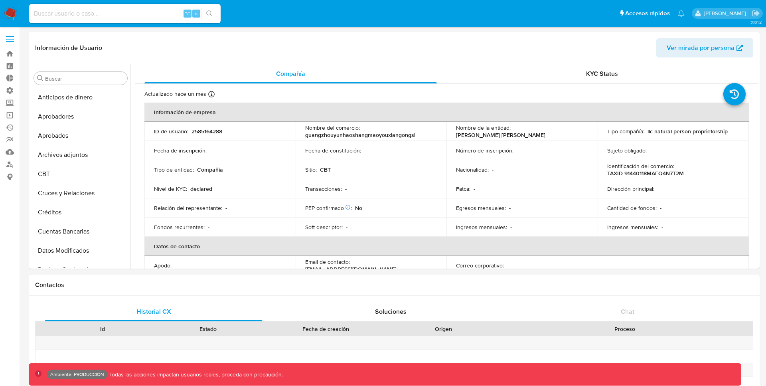
select select "10"
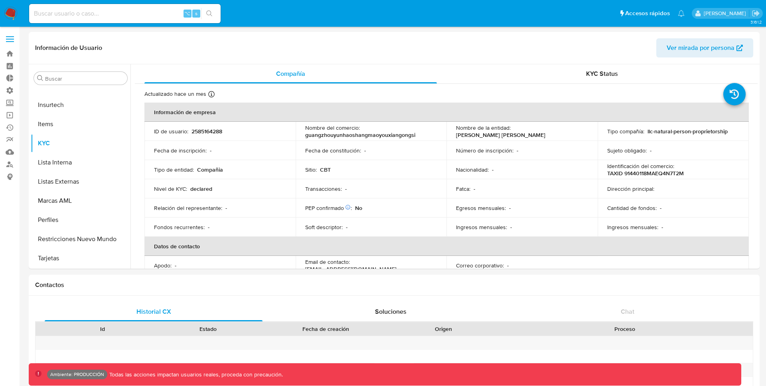
scroll to position [117, 0]
